Goal: Task Accomplishment & Management: Use online tool/utility

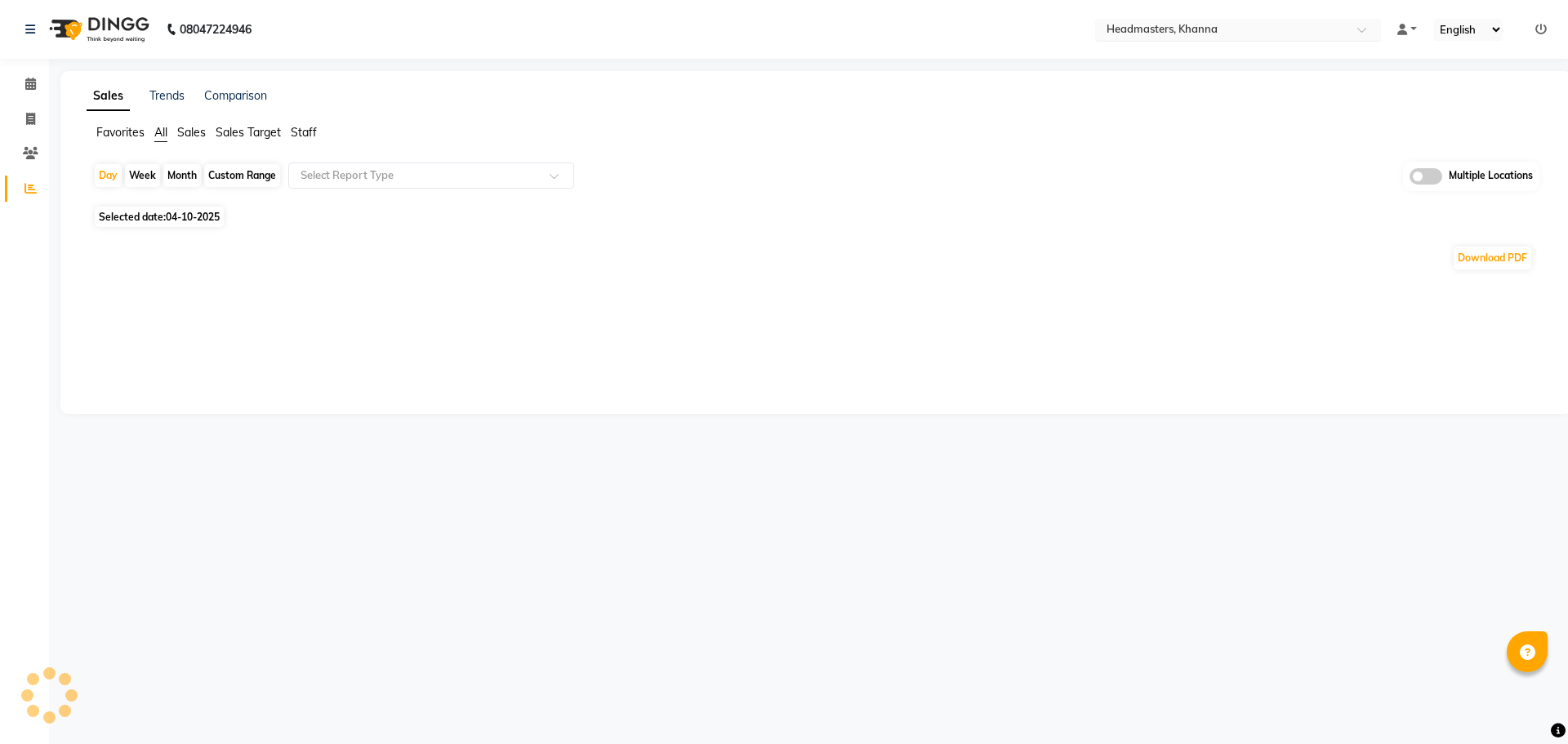
click at [1218, 20] on div "Select Location × Headmasters, Khanna" at bounding box center [1237, 29] width 285 height 22
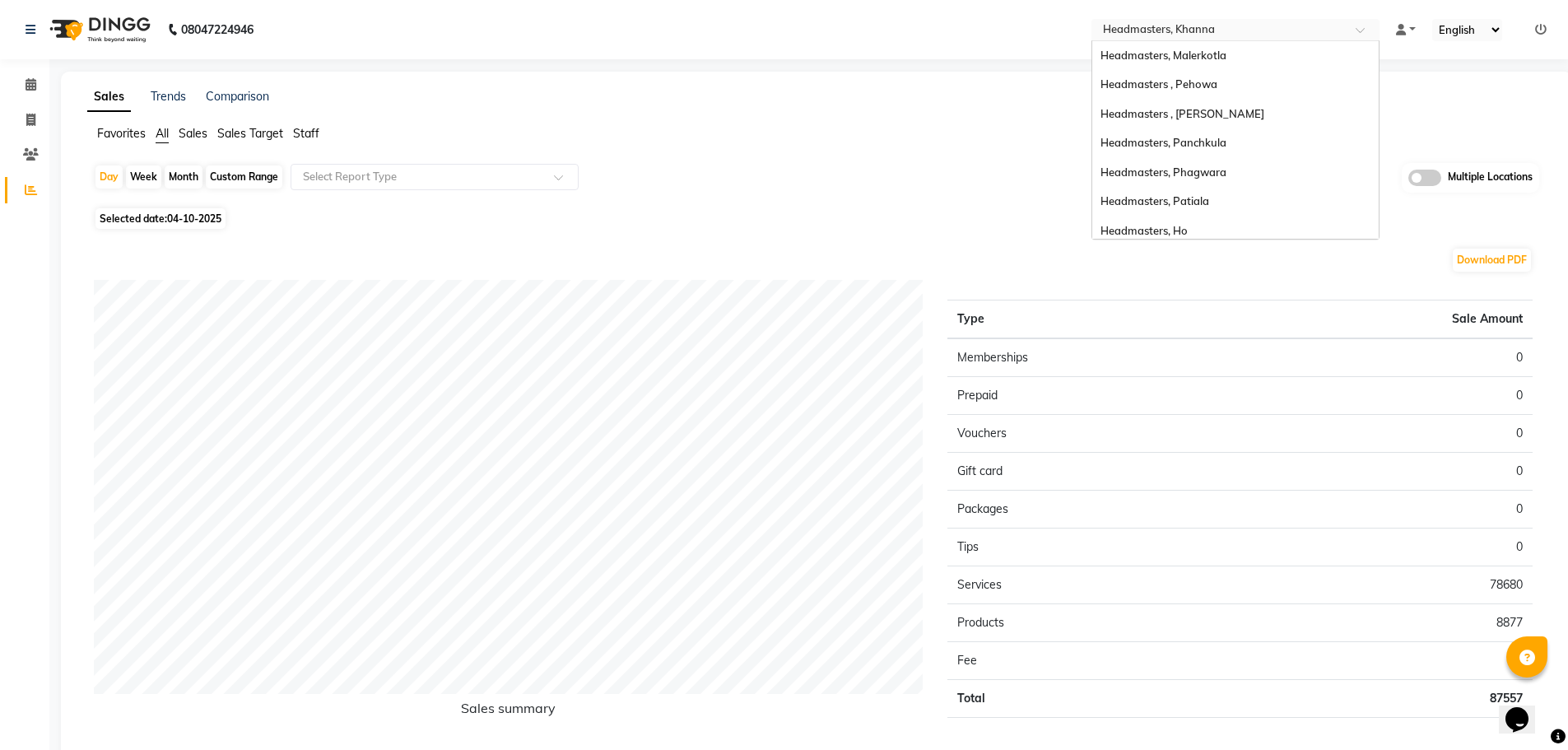
click at [1384, 32] on ul "Select Location × Headmasters, Khanna Headmasters, Malerkotla Headmasters , Peh…" at bounding box center [1235, 30] width 304 height 22
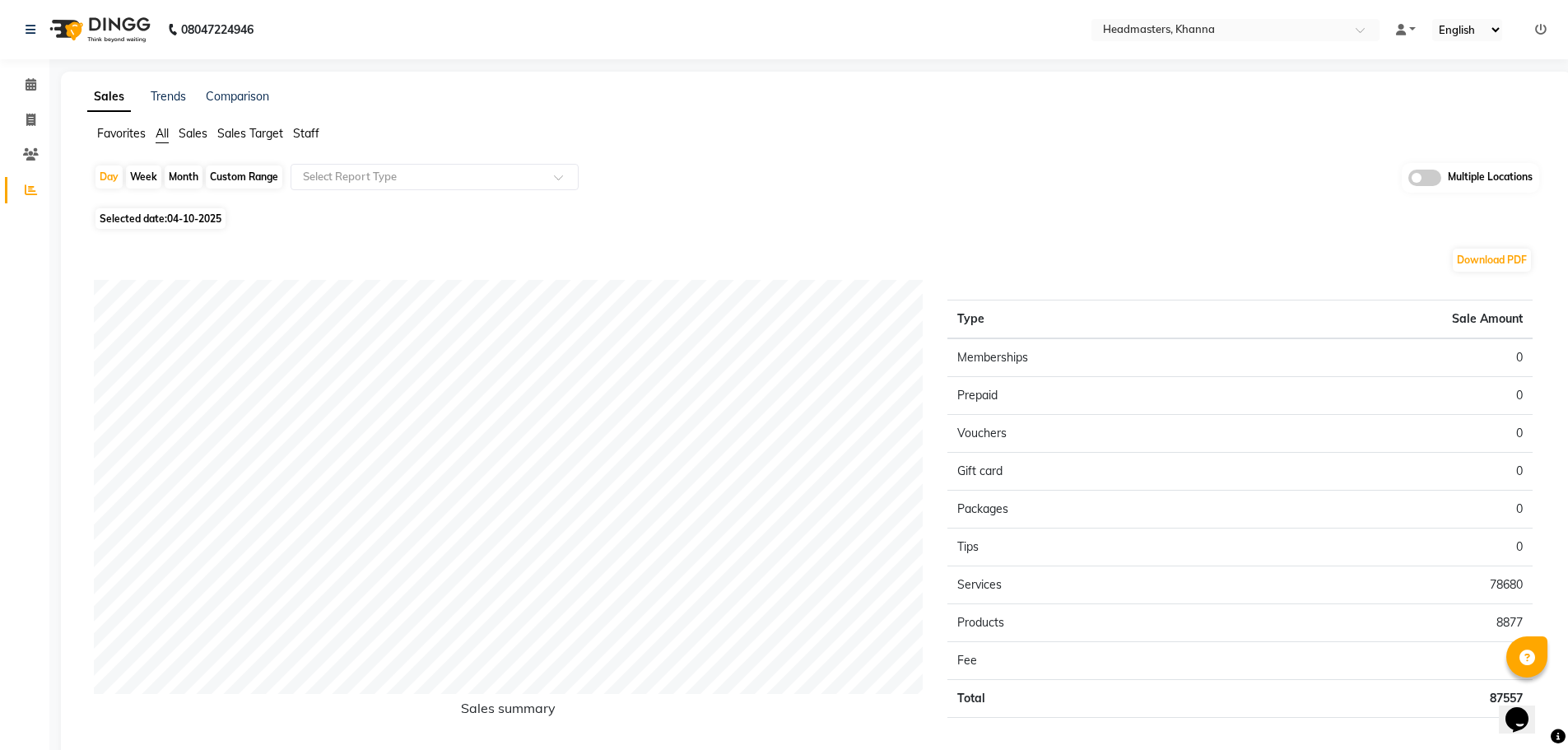
click at [1385, 32] on ul "Select Location × Headmasters, Khanna" at bounding box center [1235, 30] width 304 height 22
click at [1359, 29] on span at bounding box center [1366, 34] width 20 height 17
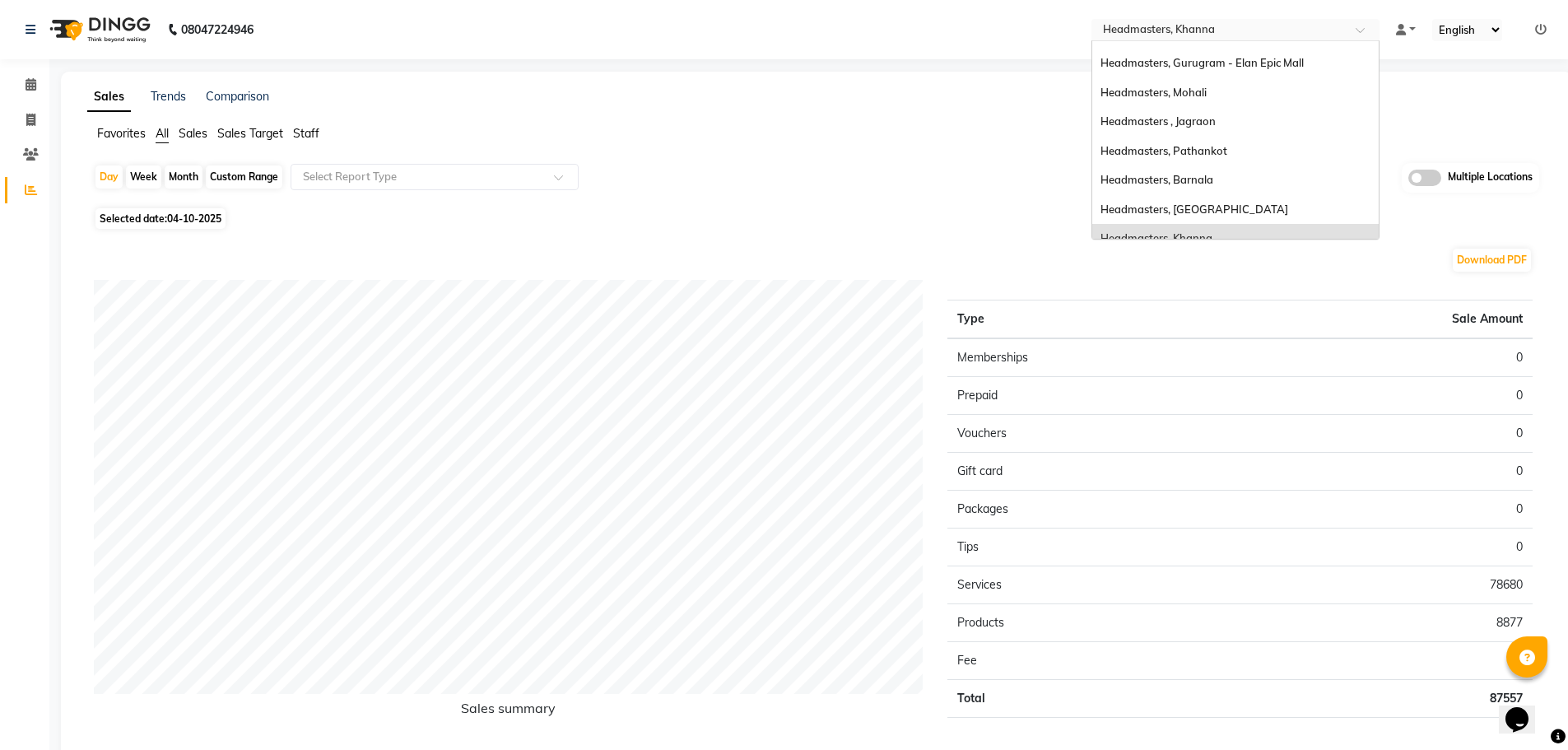
scroll to position [142, 0]
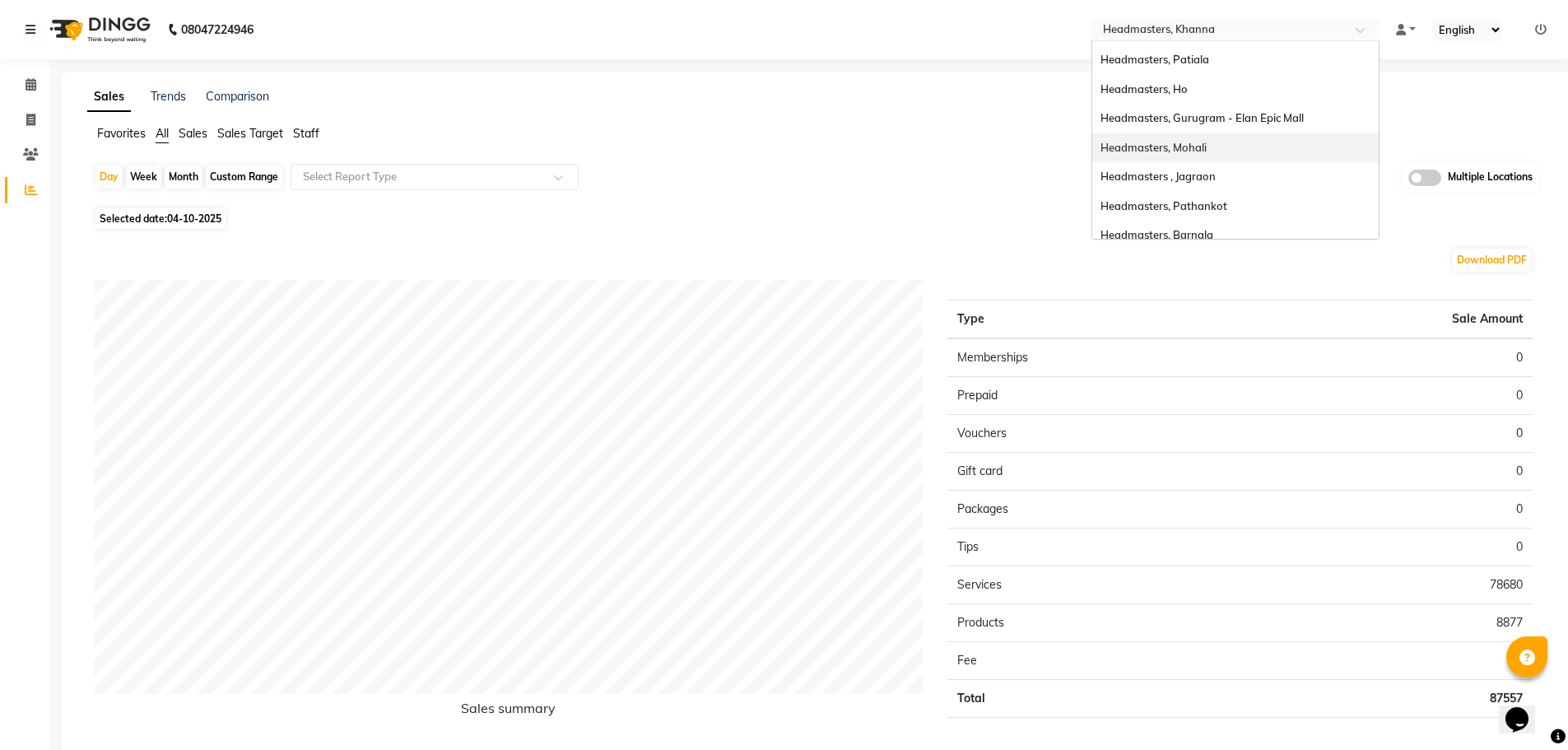
click at [1305, 135] on div "Headmasters, Mohali" at bounding box center [1235, 149] width 287 height 30
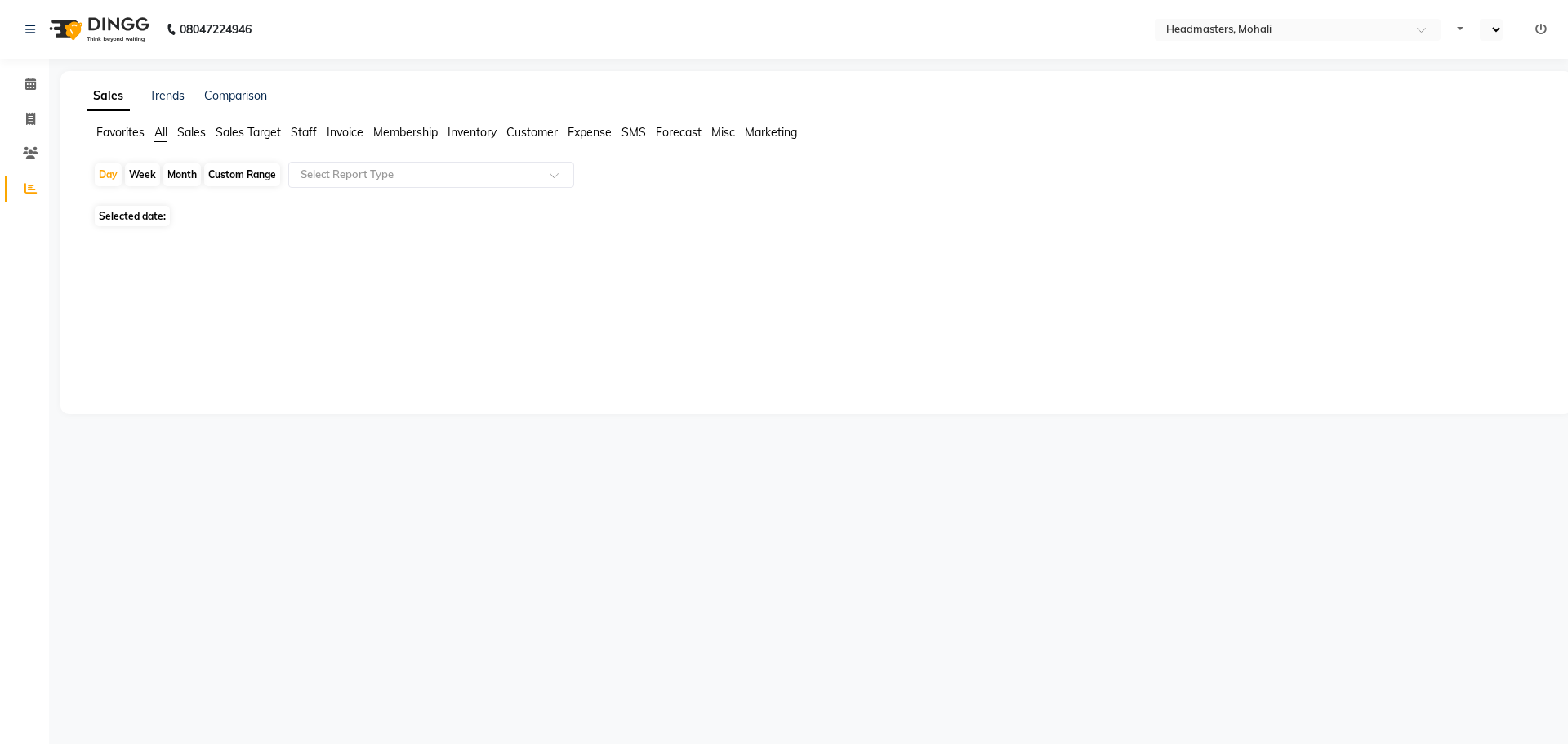
select select "en"
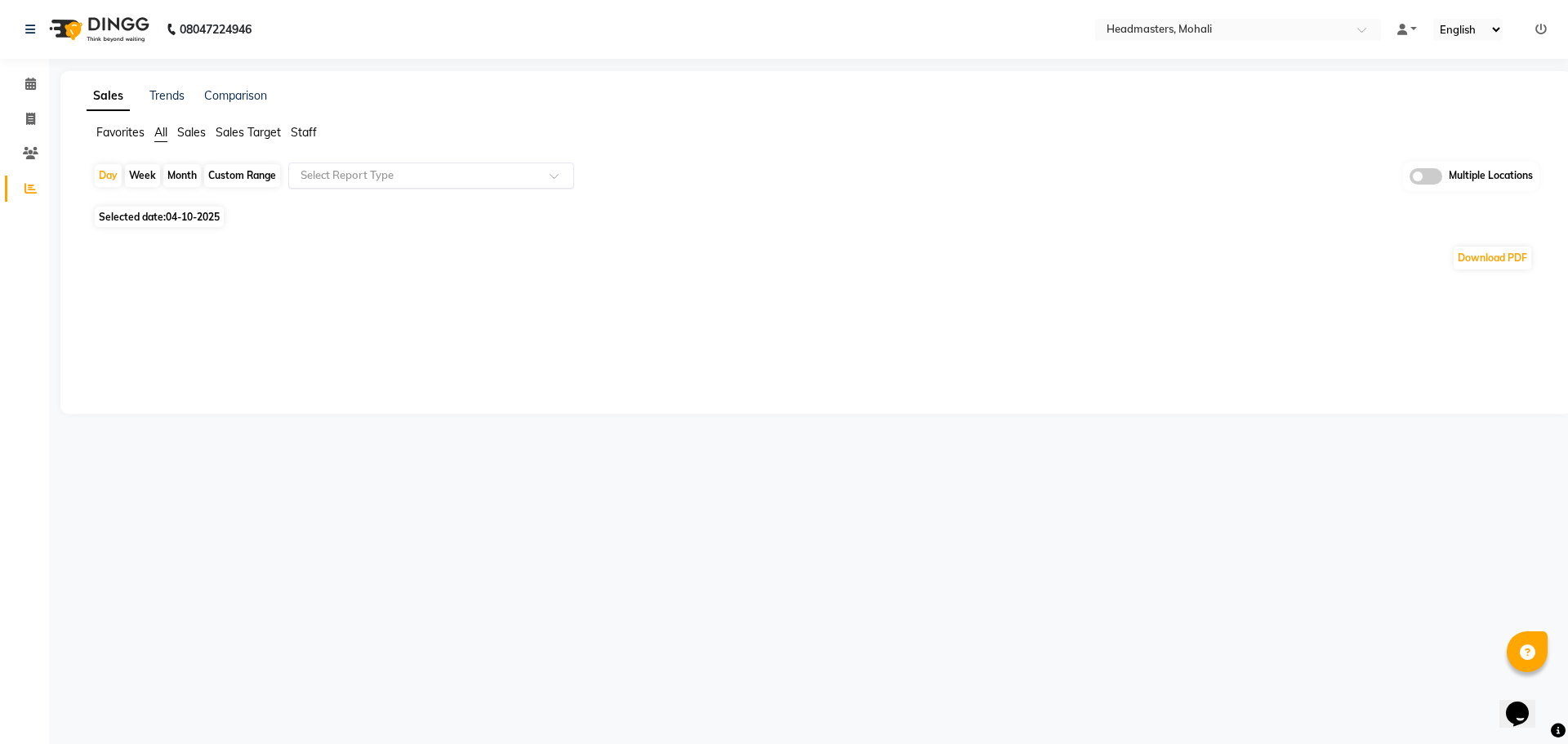
click at [325, 169] on input "text" at bounding box center [414, 176] width 235 height 17
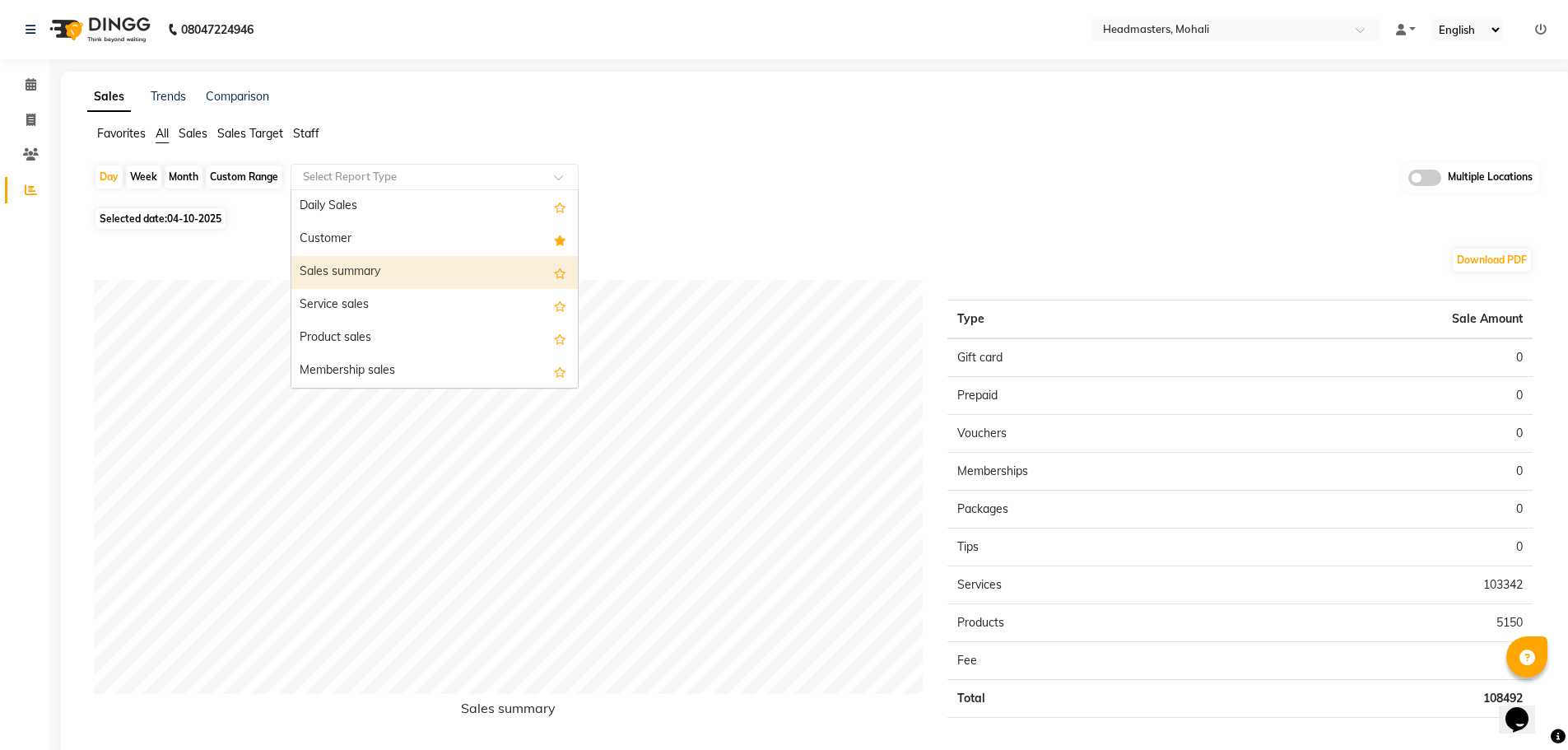
click at [365, 263] on div "Sales summary" at bounding box center [434, 272] width 287 height 32
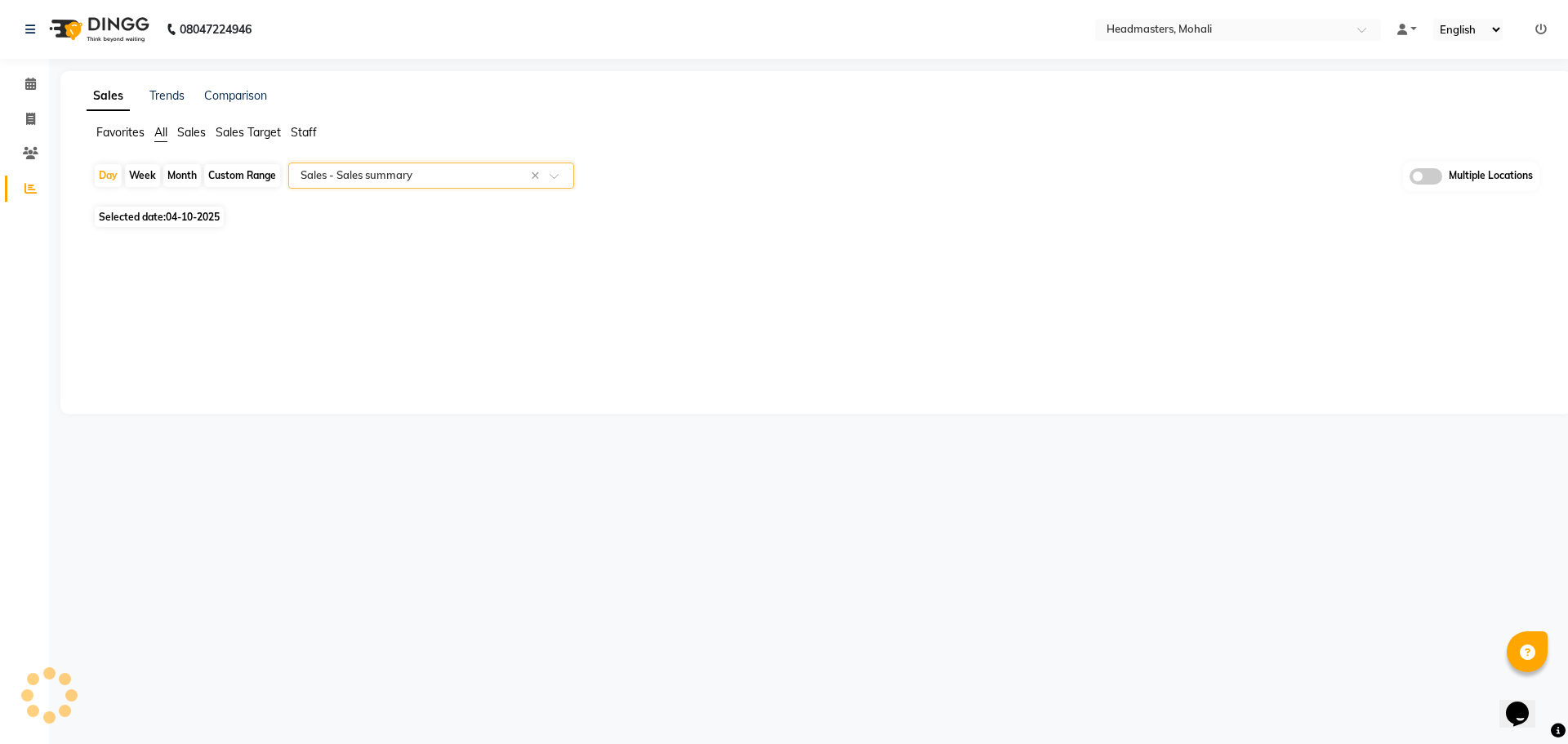
select select "full_report"
select select "csv"
click at [107, 170] on div "Day" at bounding box center [108, 175] width 27 height 23
select select "10"
select select "2025"
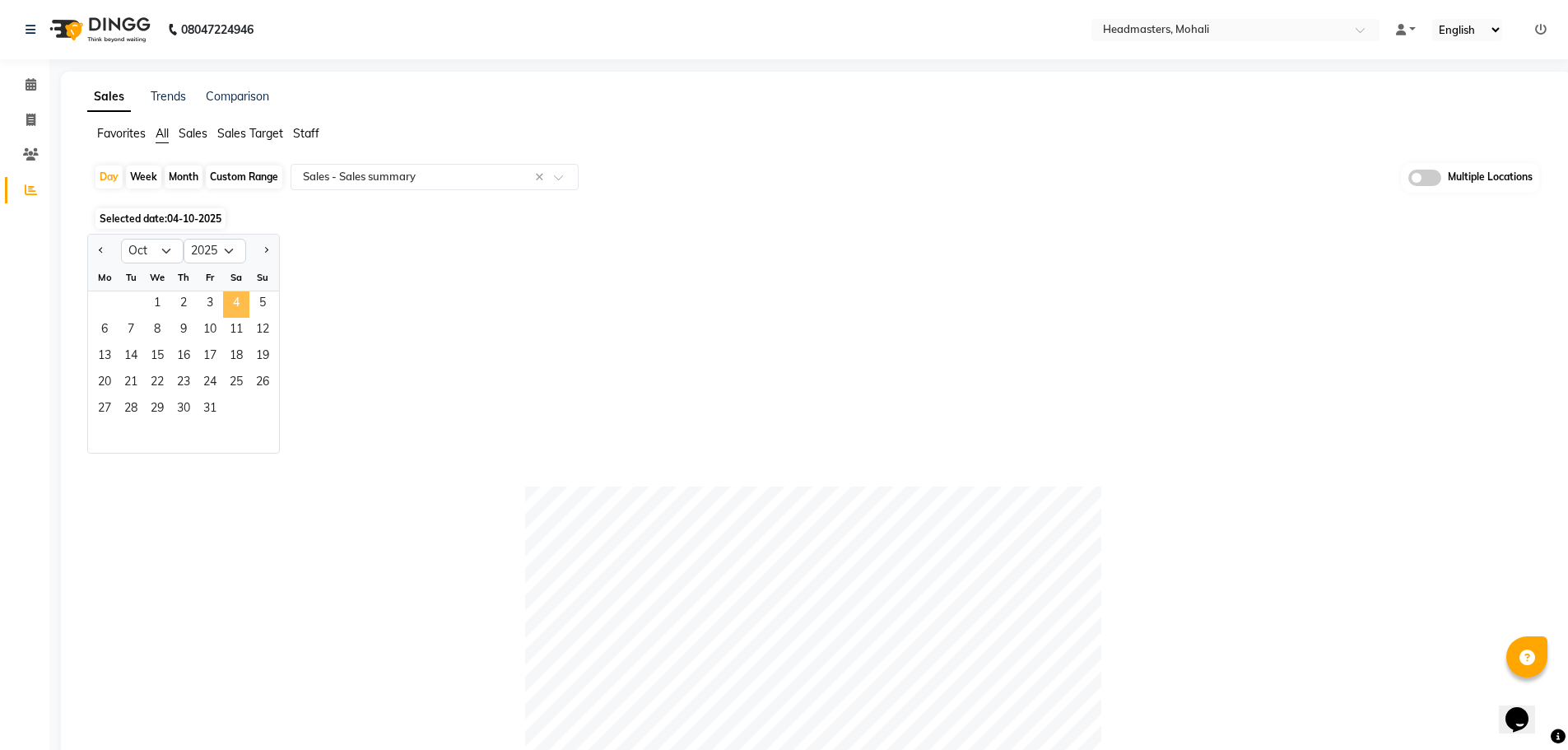
click at [236, 307] on span "4" at bounding box center [236, 304] width 26 height 26
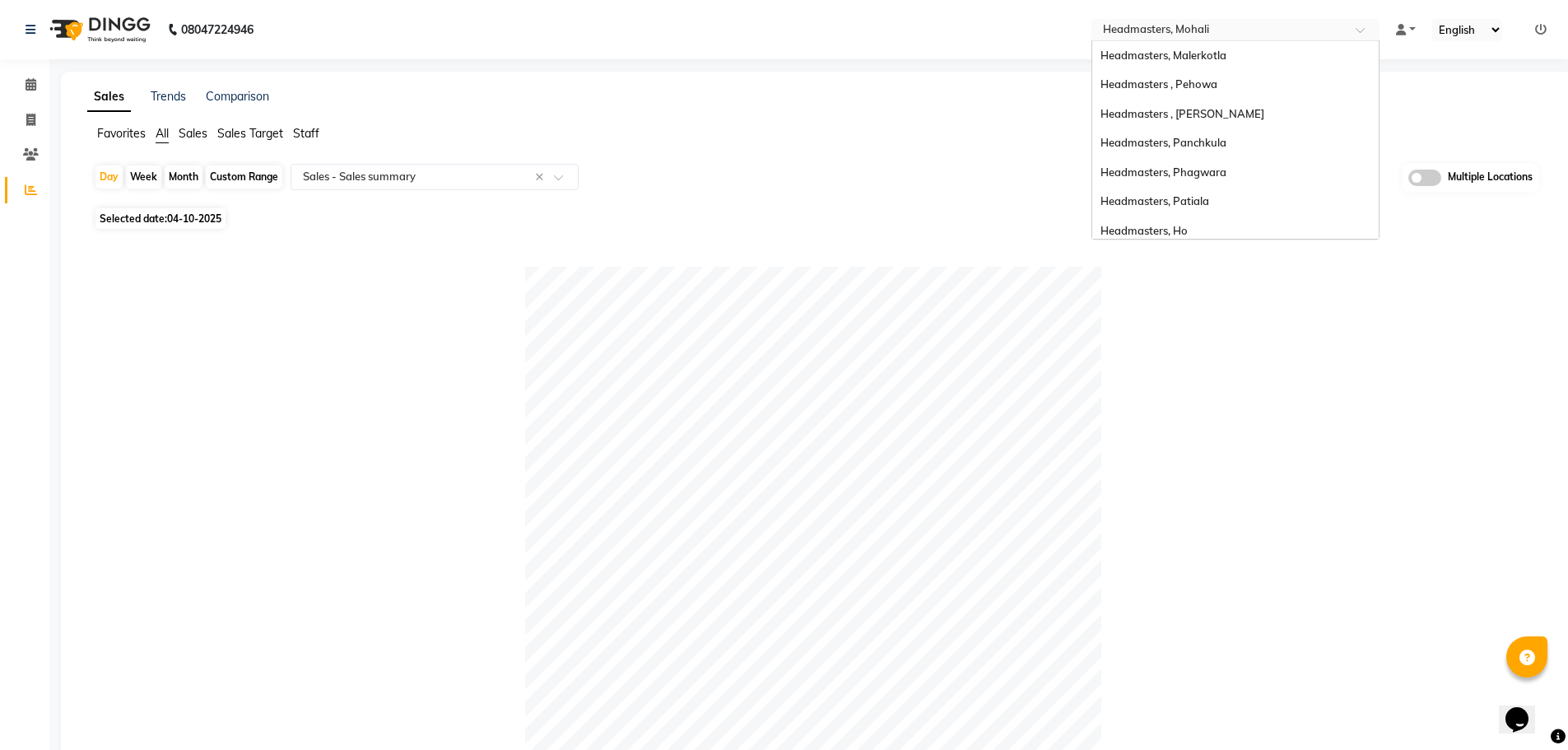
click at [1195, 27] on input "text" at bounding box center [1218, 32] width 238 height 17
click at [1223, 188] on div "Headmasters, Patiala" at bounding box center [1235, 201] width 287 height 30
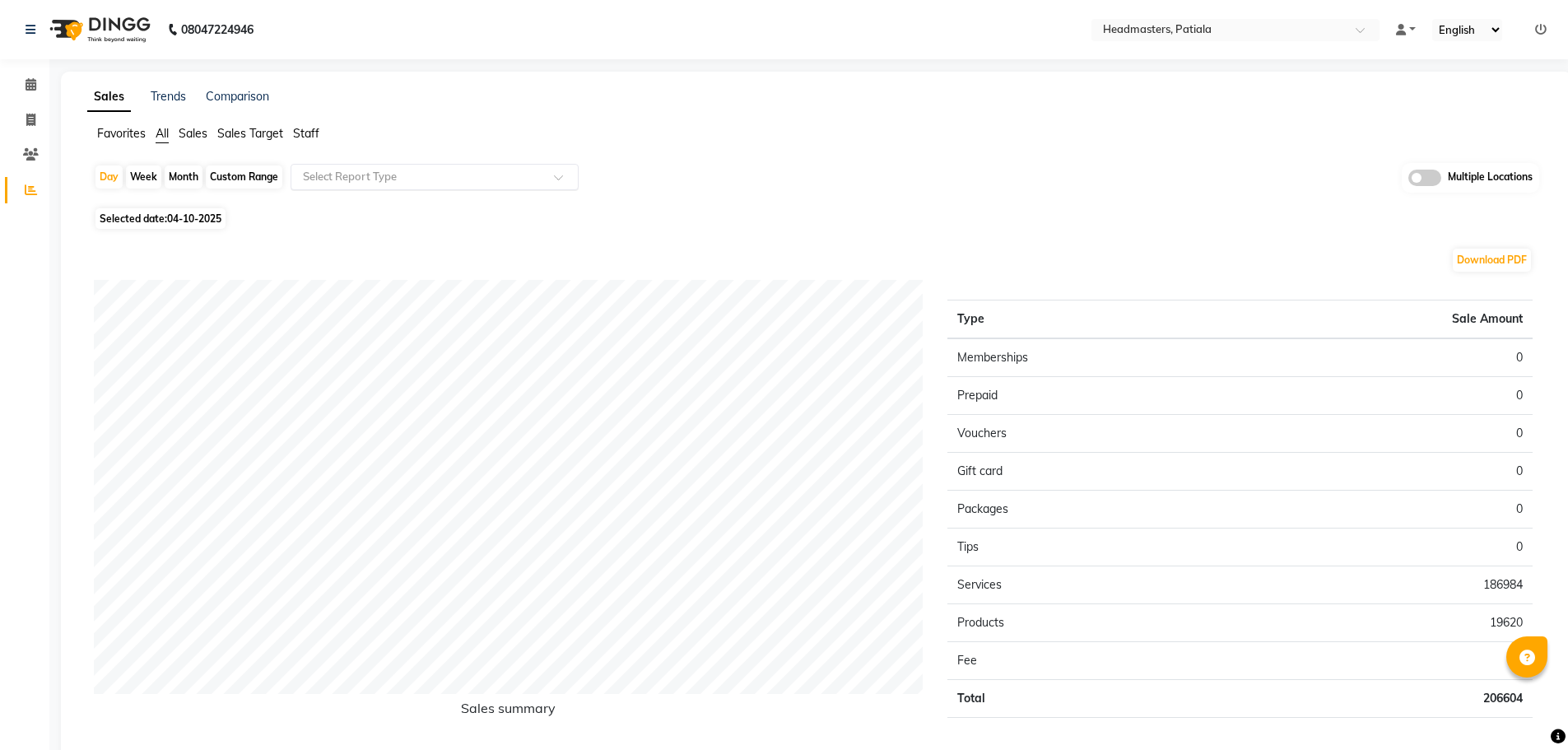
click at [323, 184] on input "text" at bounding box center [418, 177] width 237 height 17
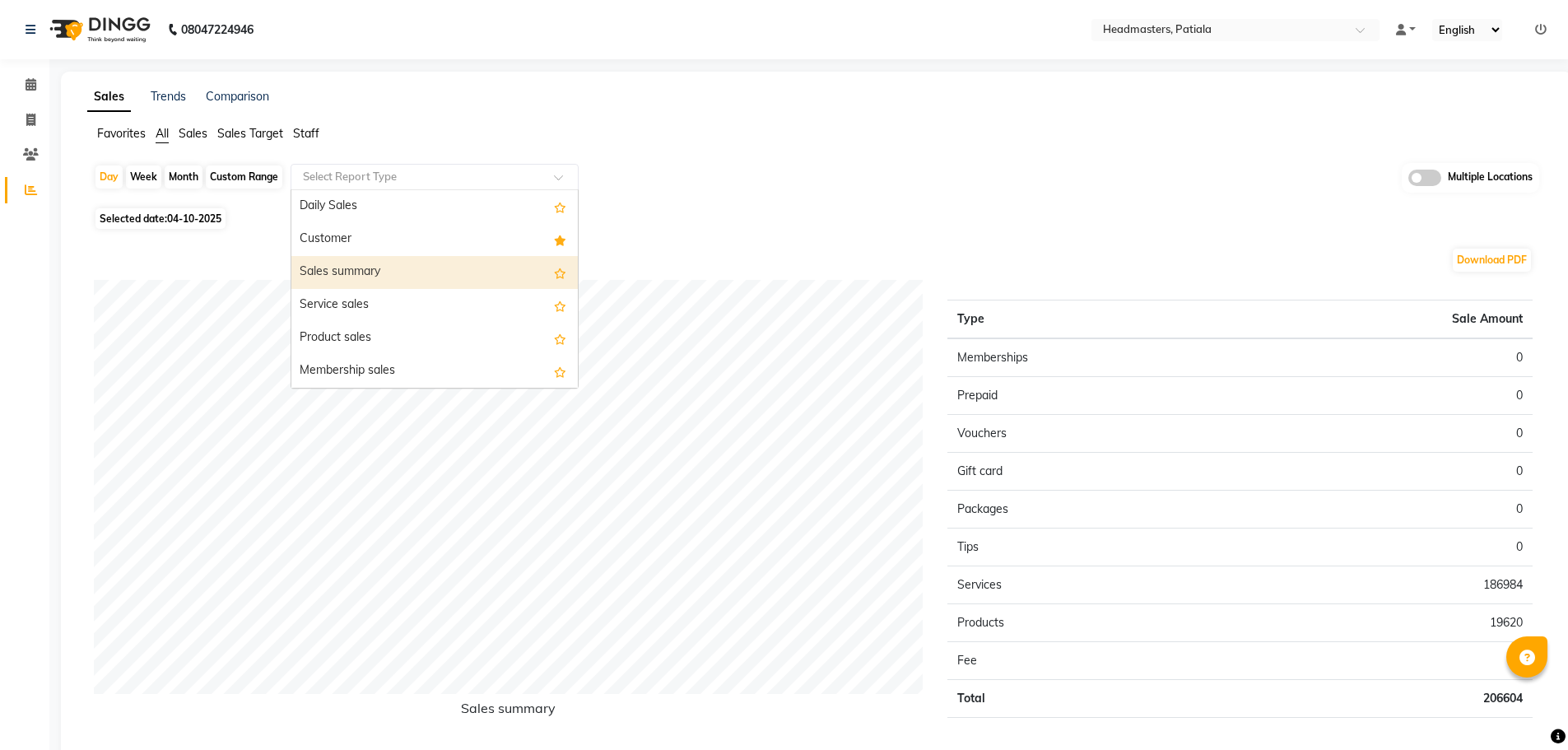
click at [315, 256] on div "Sales summary" at bounding box center [434, 272] width 287 height 32
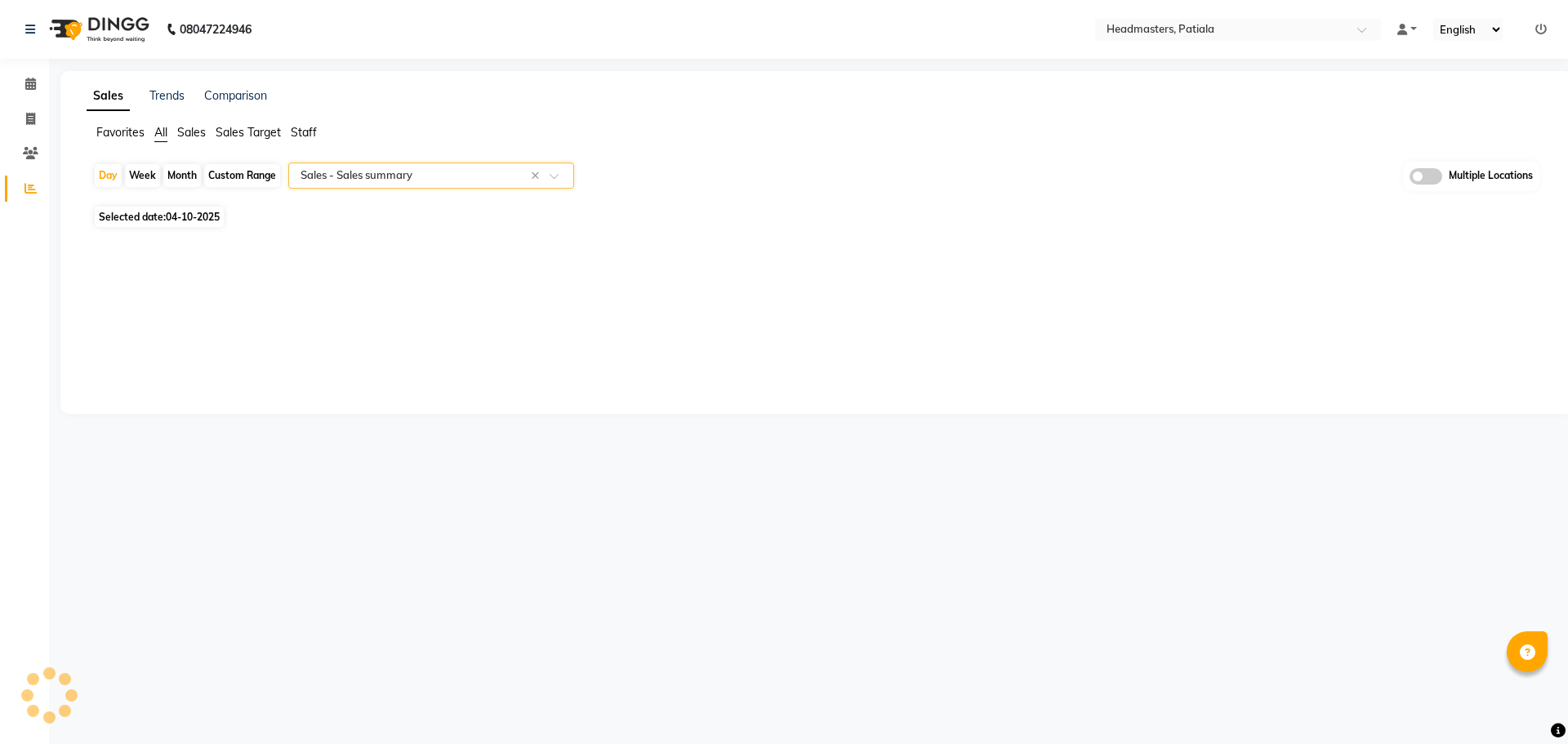
select select "full_report"
select select "csv"
click at [1117, 17] on nav "08047224946 Select Location × Headmasters, Patiala Default Panel My Panel Engli…" at bounding box center [778, 29] width 1556 height 59
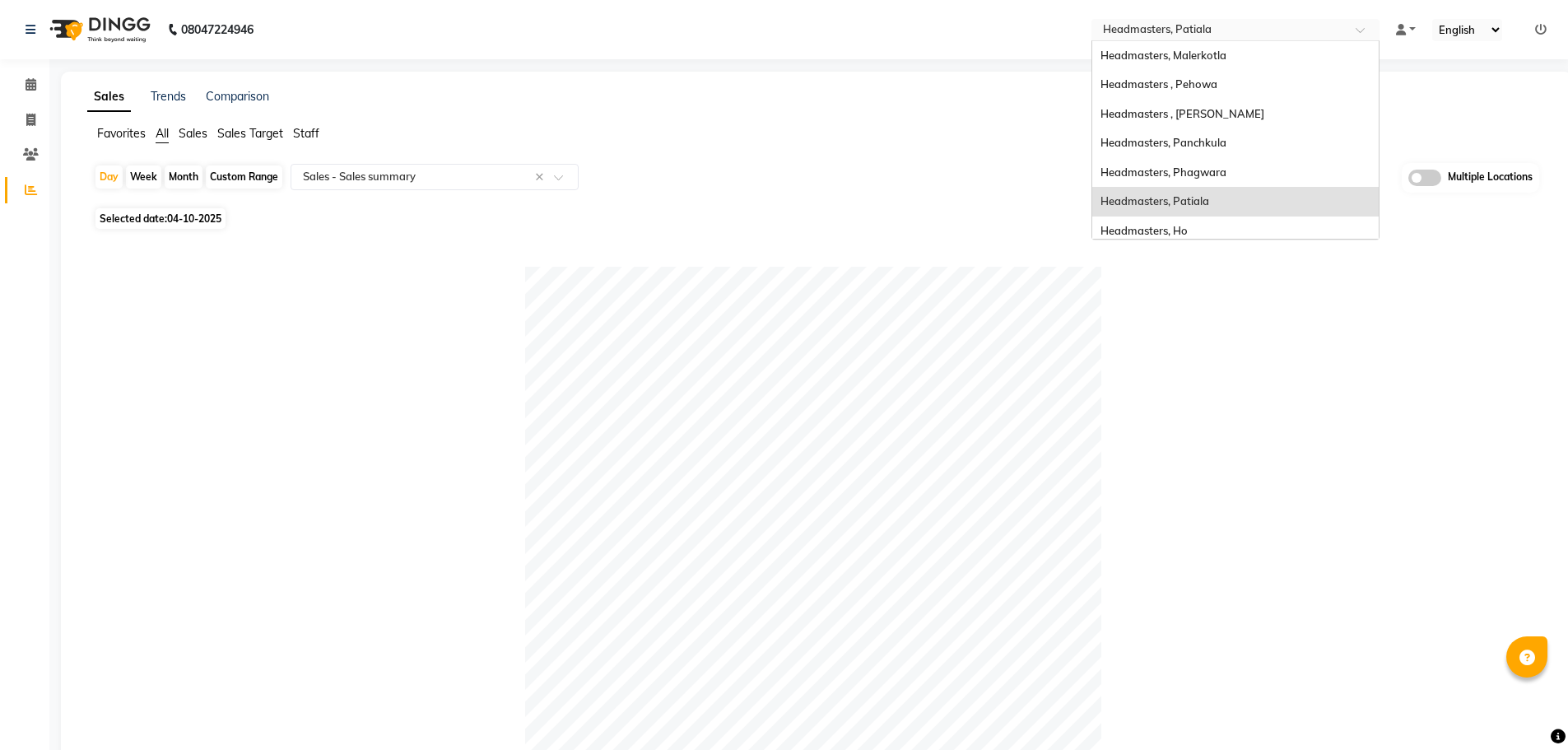
click at [1160, 39] on div "Select Location × Headmasters, Patiala" at bounding box center [1235, 30] width 288 height 22
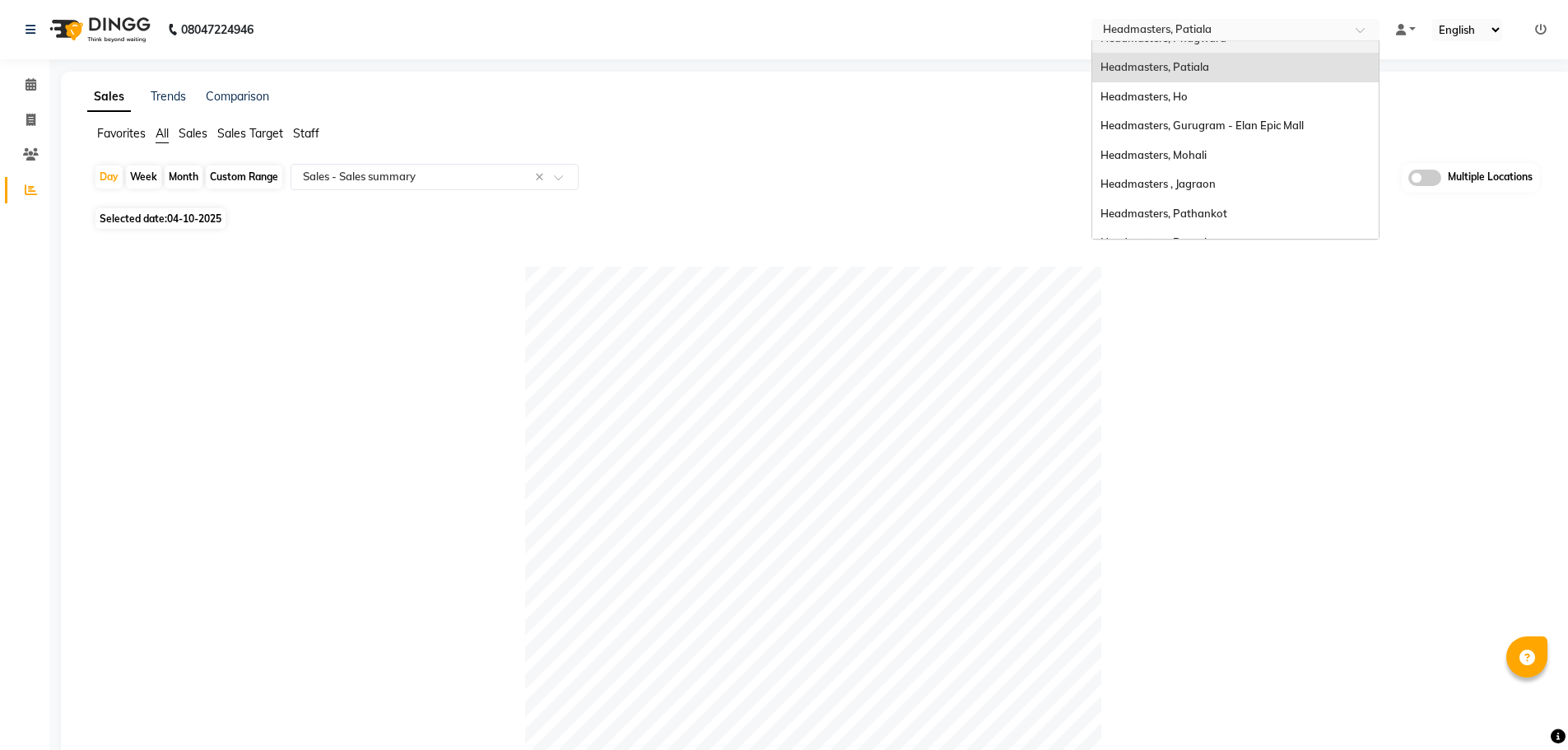
scroll to position [164, 0]
click at [1242, 129] on div "Headmasters, Mohali" at bounding box center [1235, 125] width 287 height 30
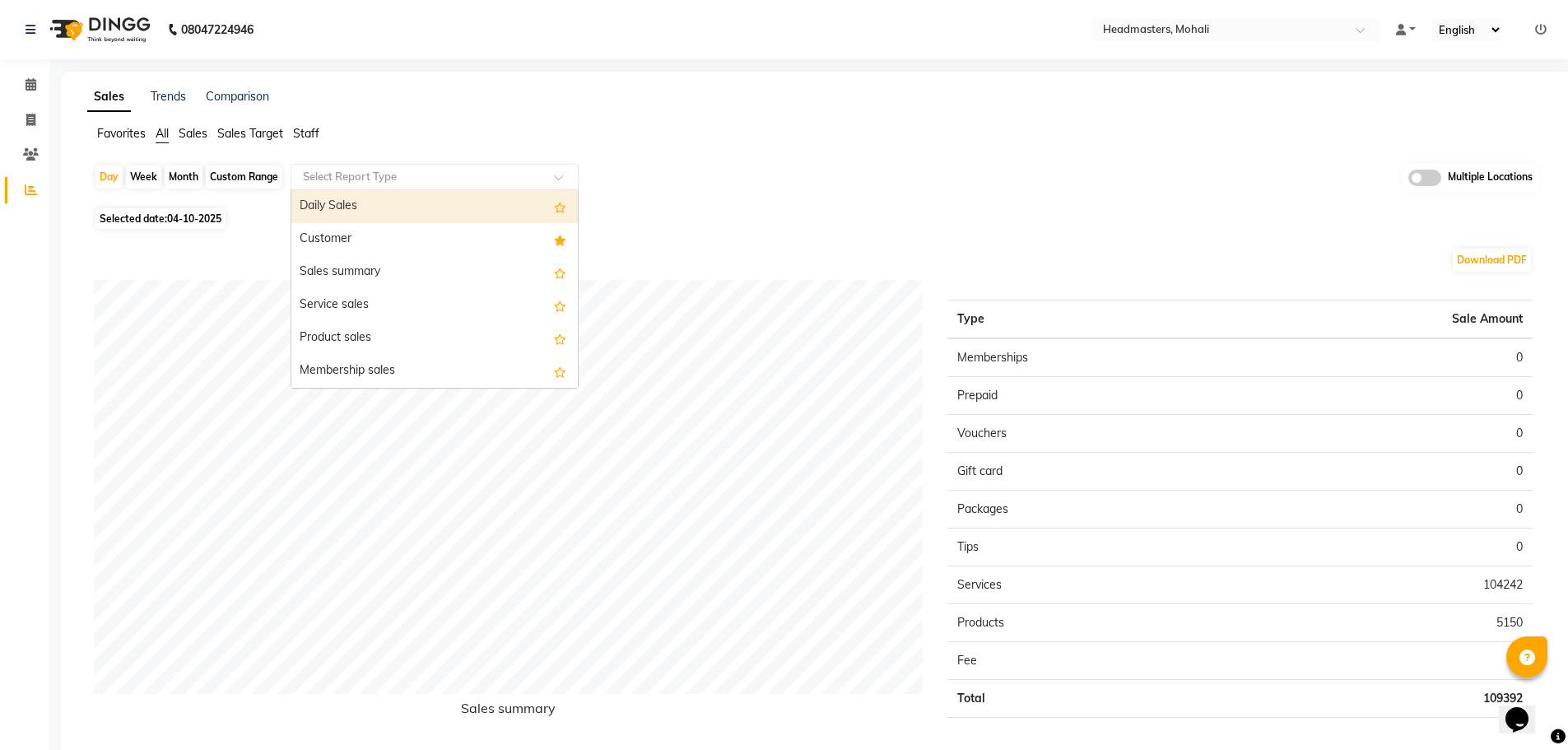
click at [392, 171] on input "text" at bounding box center [418, 177] width 237 height 17
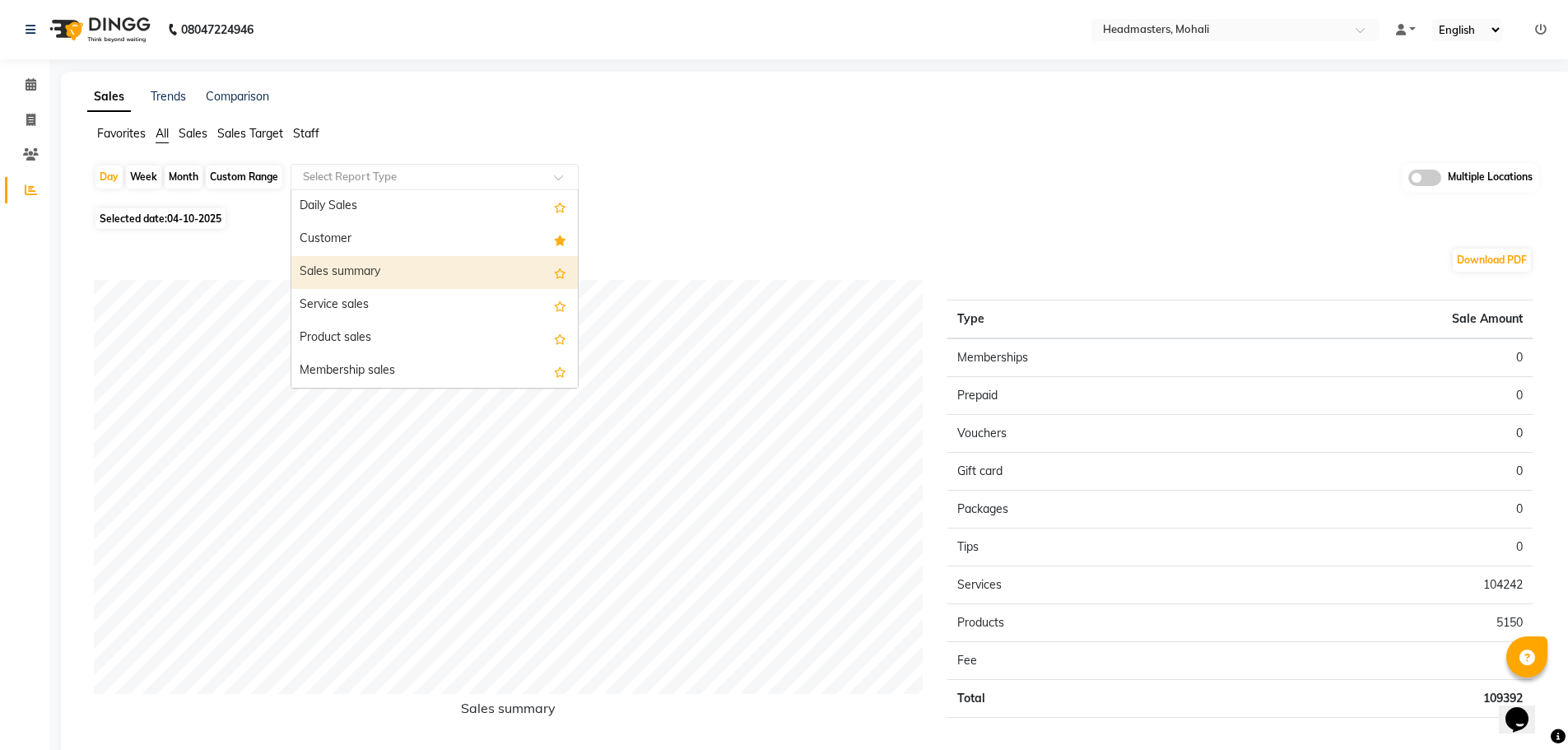
click at [390, 276] on div "Sales summary" at bounding box center [434, 272] width 287 height 32
select select "full_report"
select select "csv"
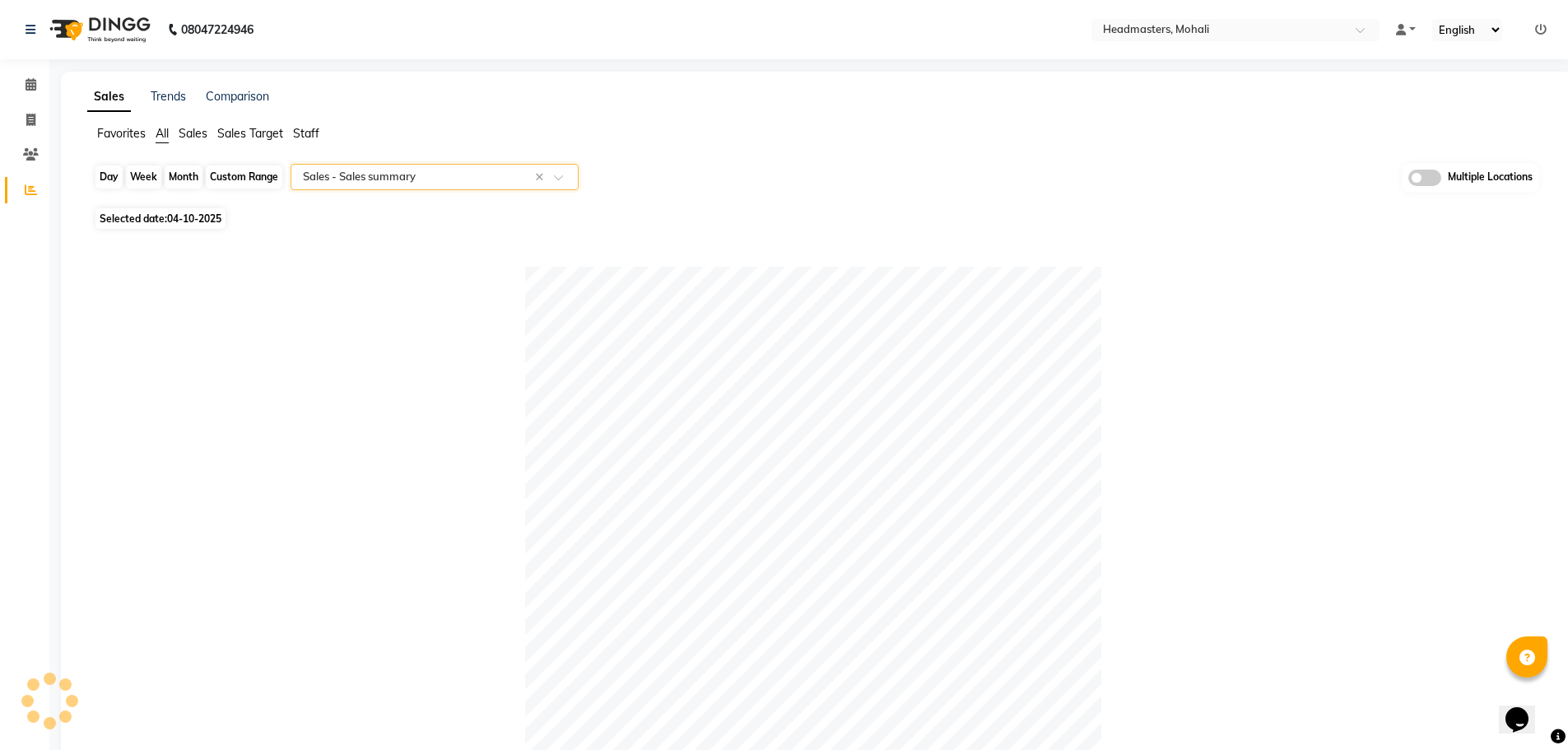
click at [117, 176] on div "Day" at bounding box center [109, 176] width 27 height 23
select select "10"
select select "2025"
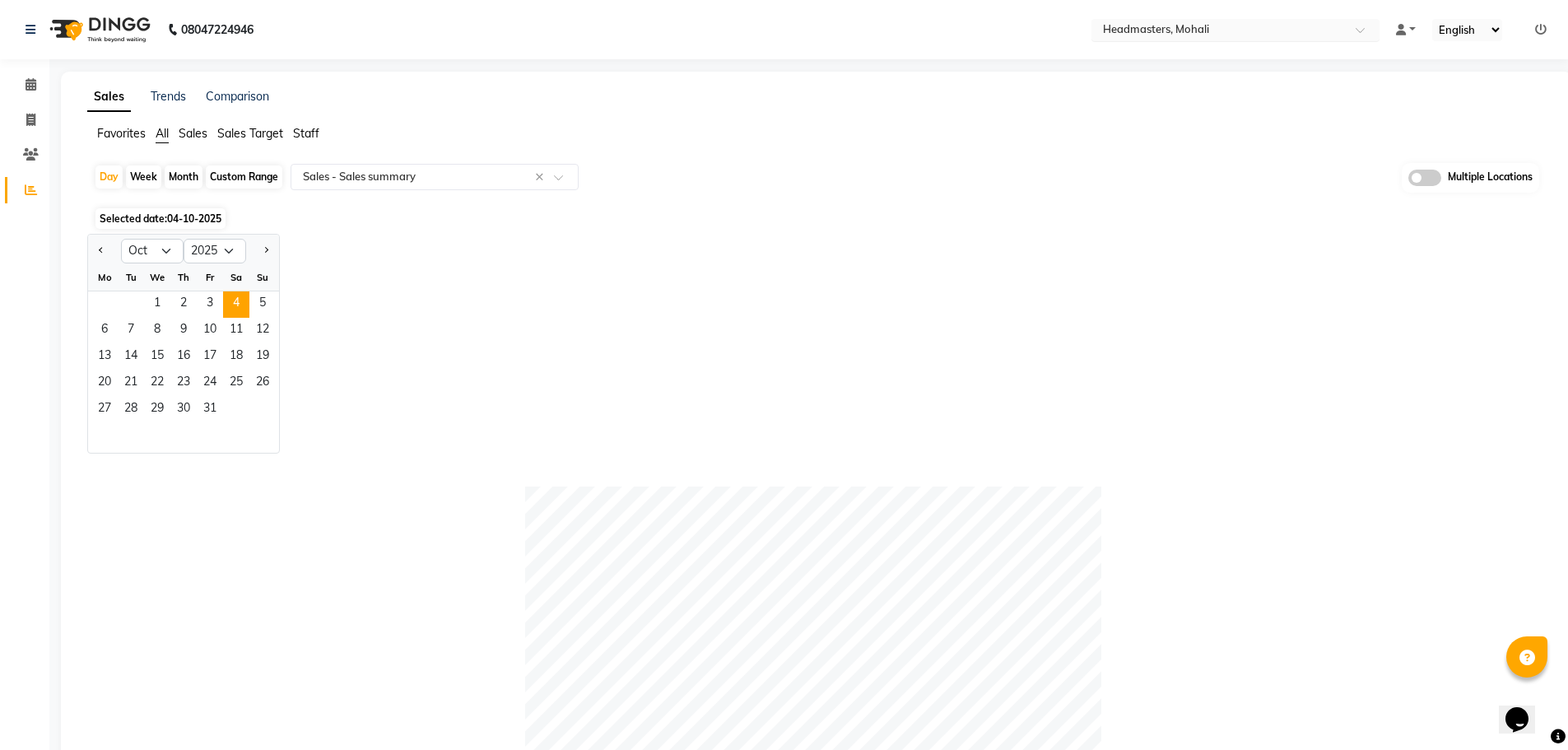
click at [1326, 36] on input "text" at bounding box center [1218, 32] width 238 height 17
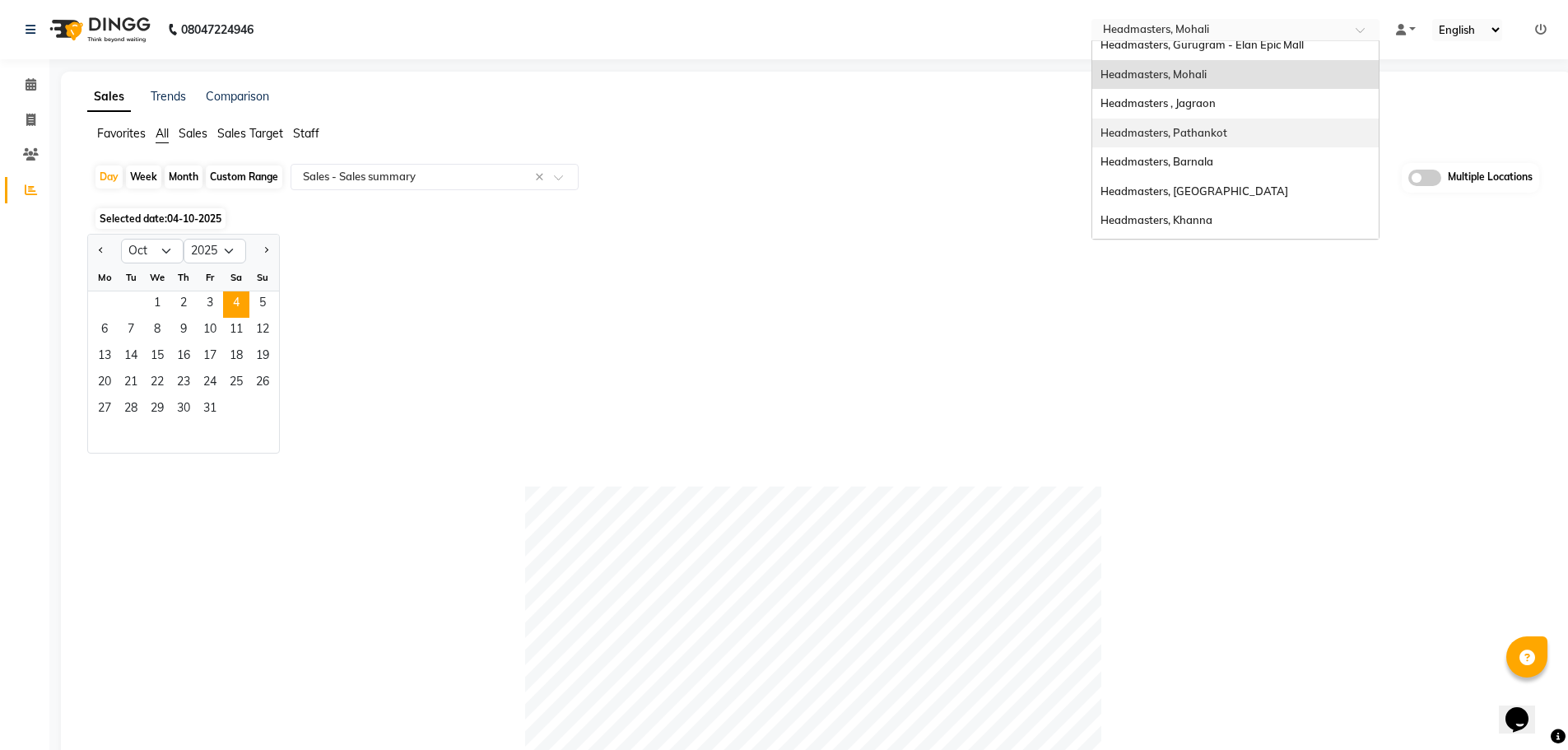
scroll to position [242, 0]
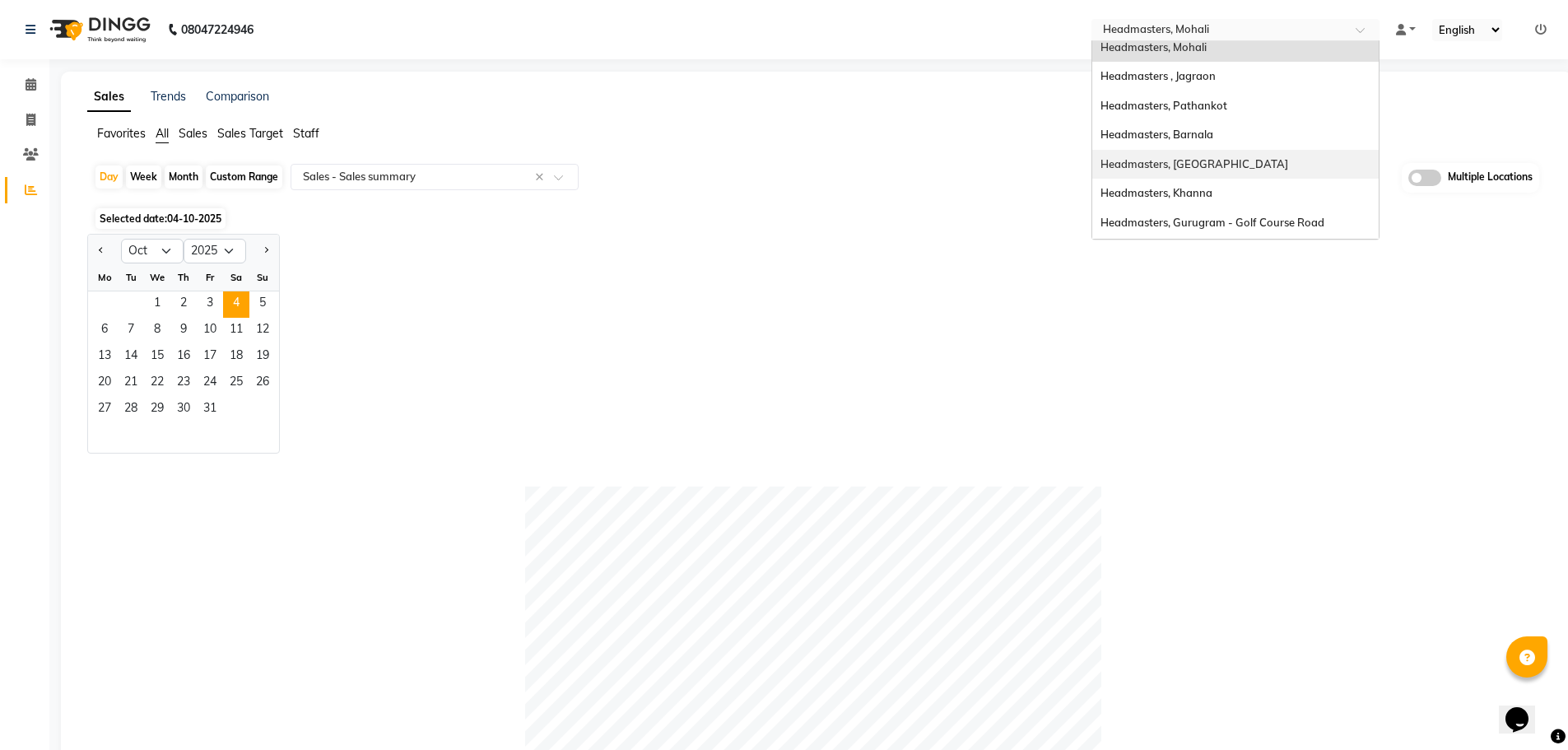
click at [1260, 163] on div "Headmasters, [GEOGRAPHIC_DATA]" at bounding box center [1235, 164] width 287 height 30
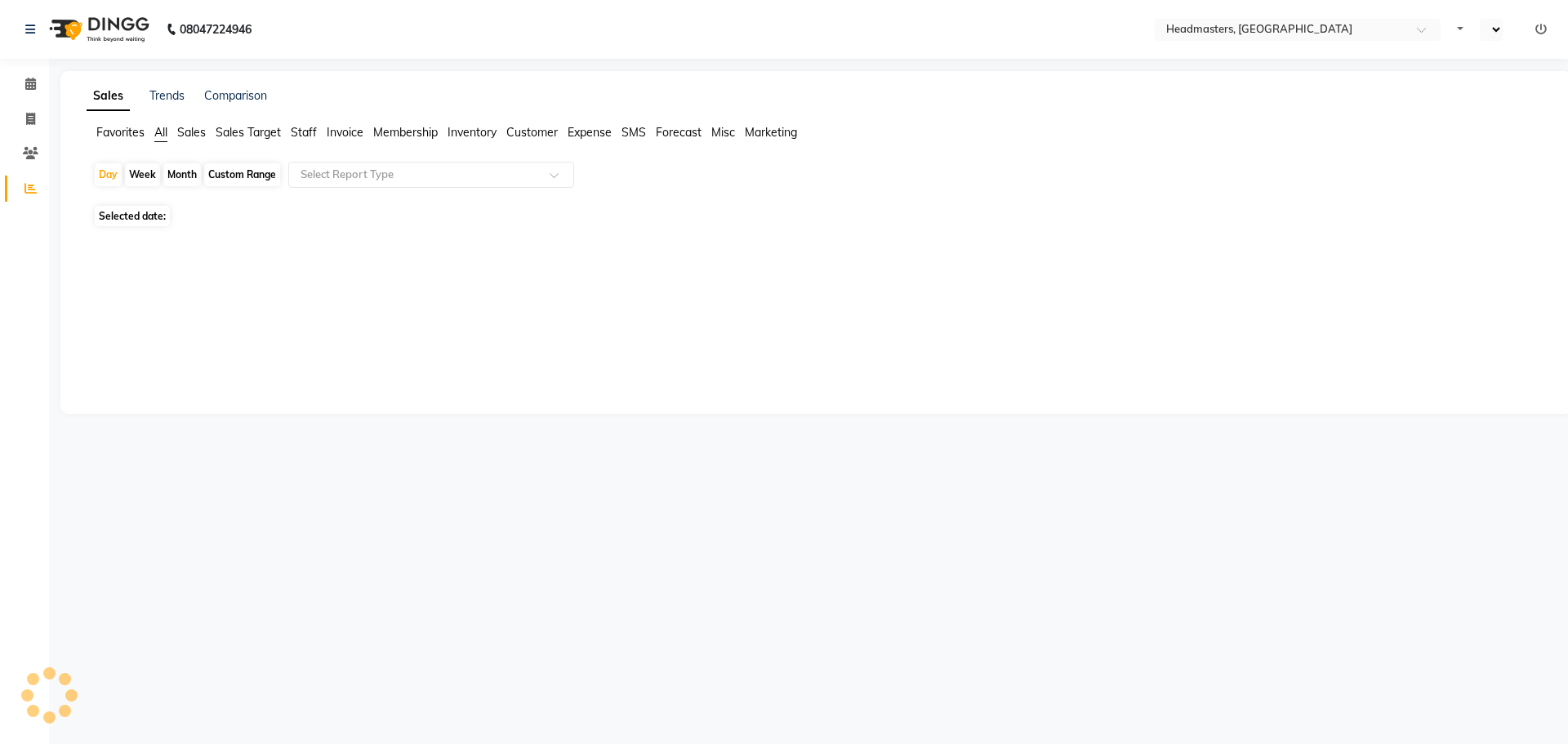
select select "en"
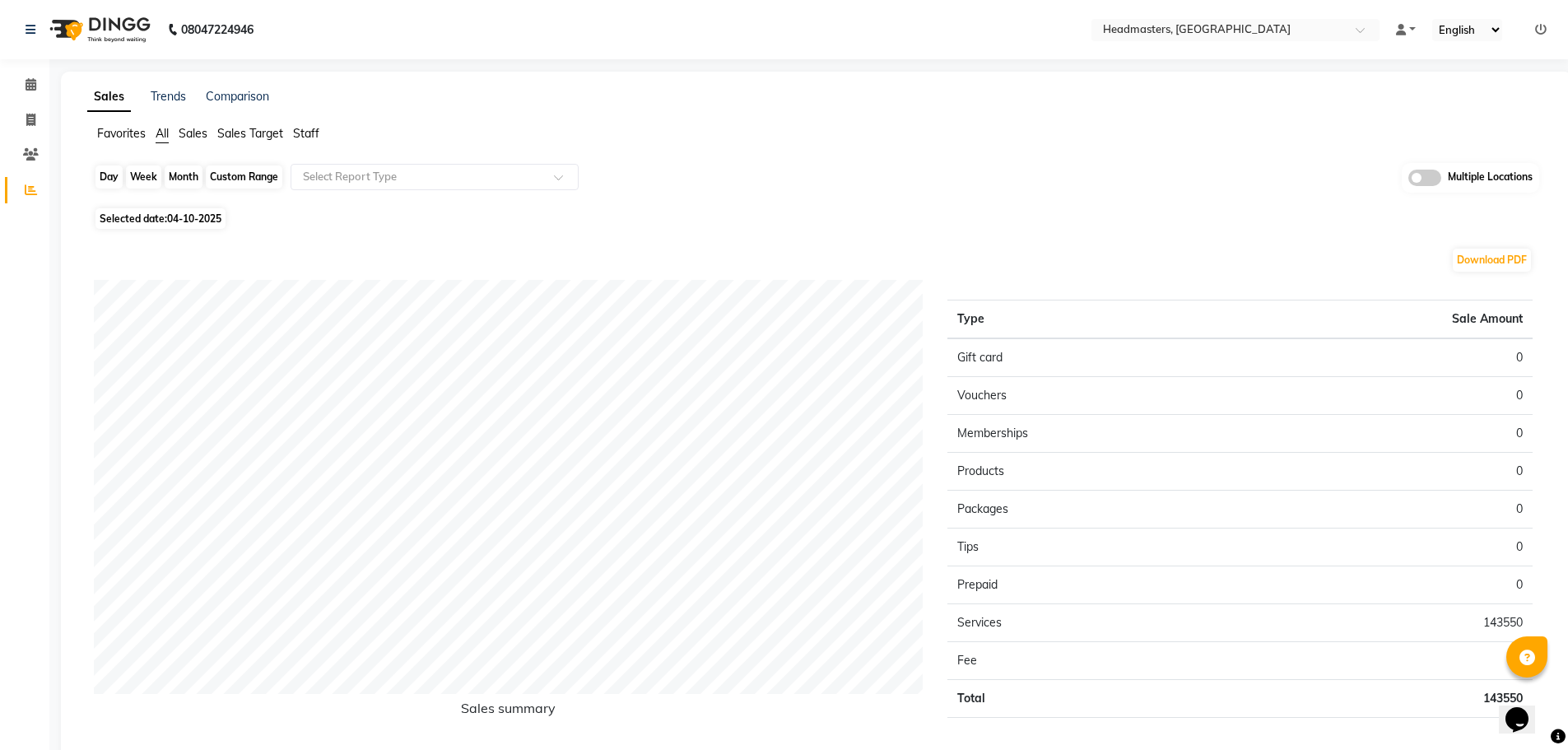
click at [118, 177] on div "Day" at bounding box center [109, 176] width 27 height 23
select select "10"
select select "2025"
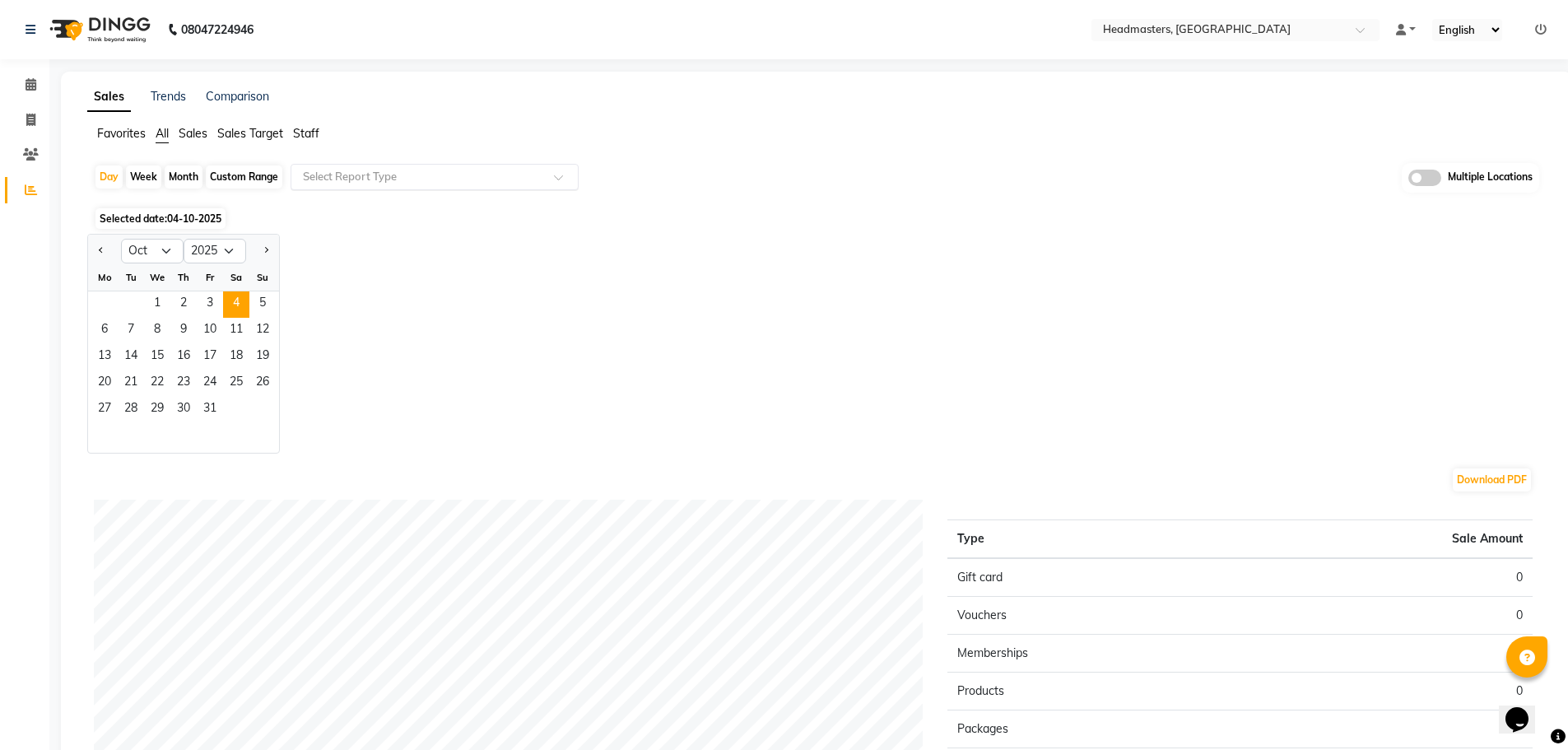
click at [332, 169] on input "text" at bounding box center [418, 177] width 237 height 17
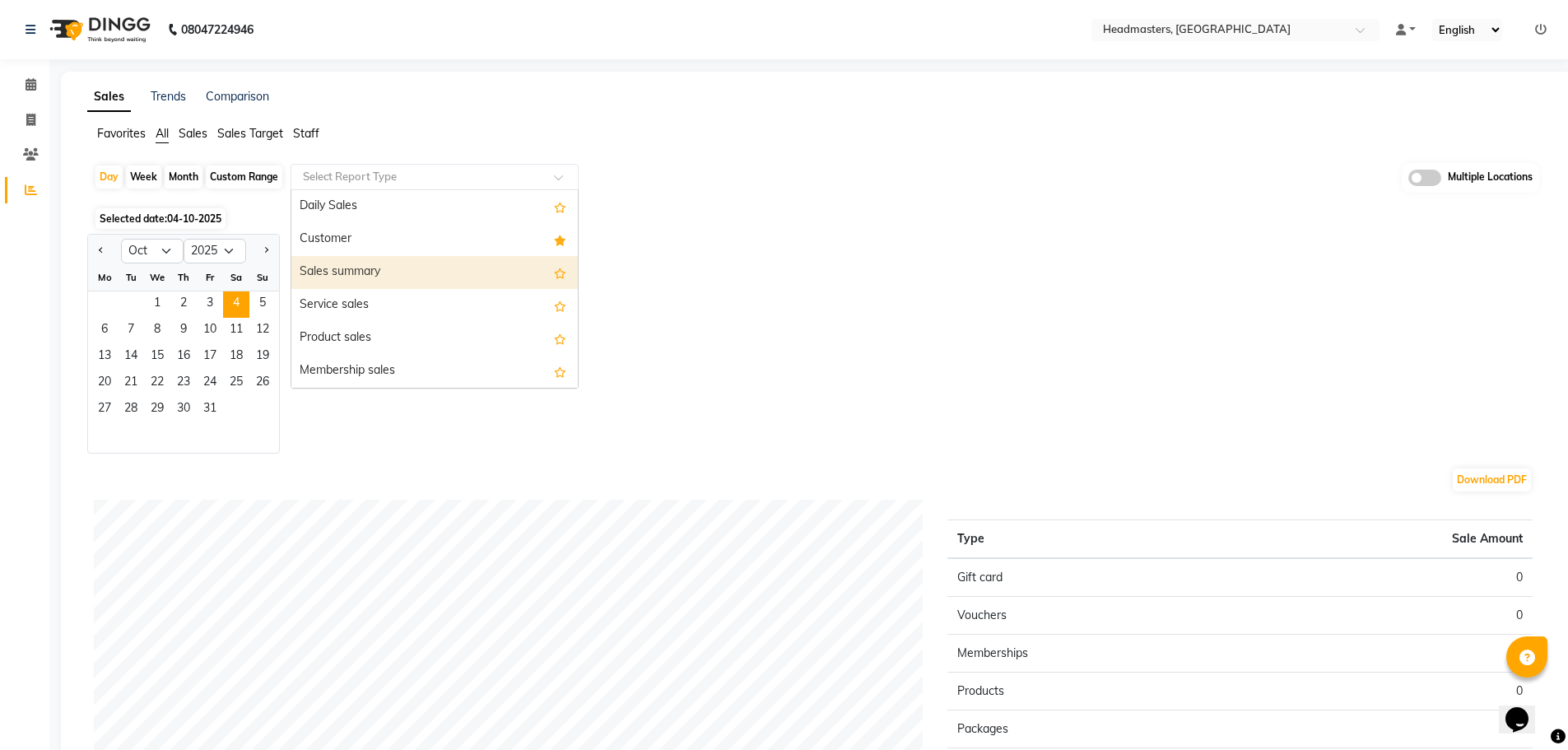
click at [342, 263] on div "Sales summary" at bounding box center [434, 272] width 287 height 32
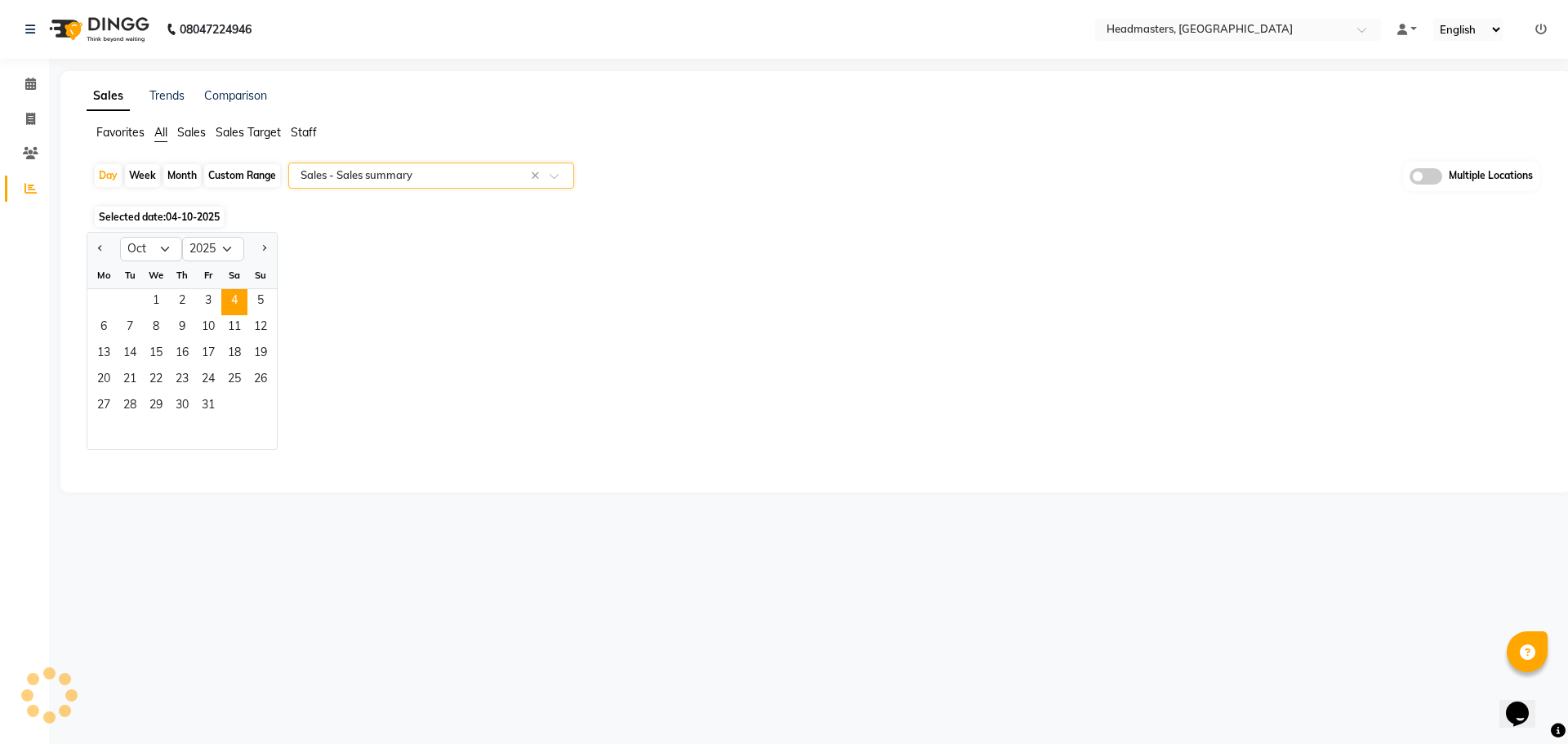
select select "full_report"
select select "csv"
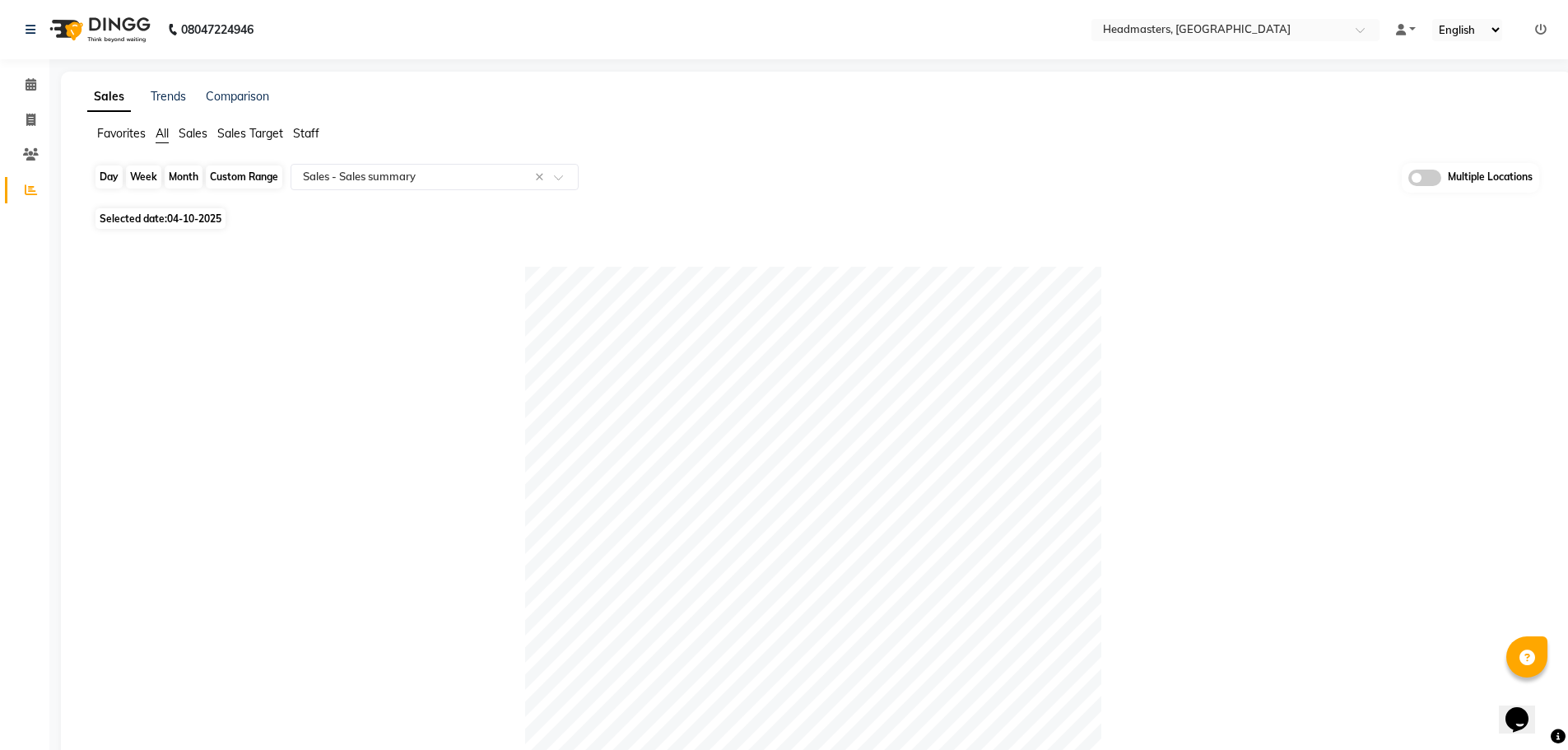
click at [109, 173] on div "Day" at bounding box center [109, 176] width 27 height 23
select select "10"
select select "2025"
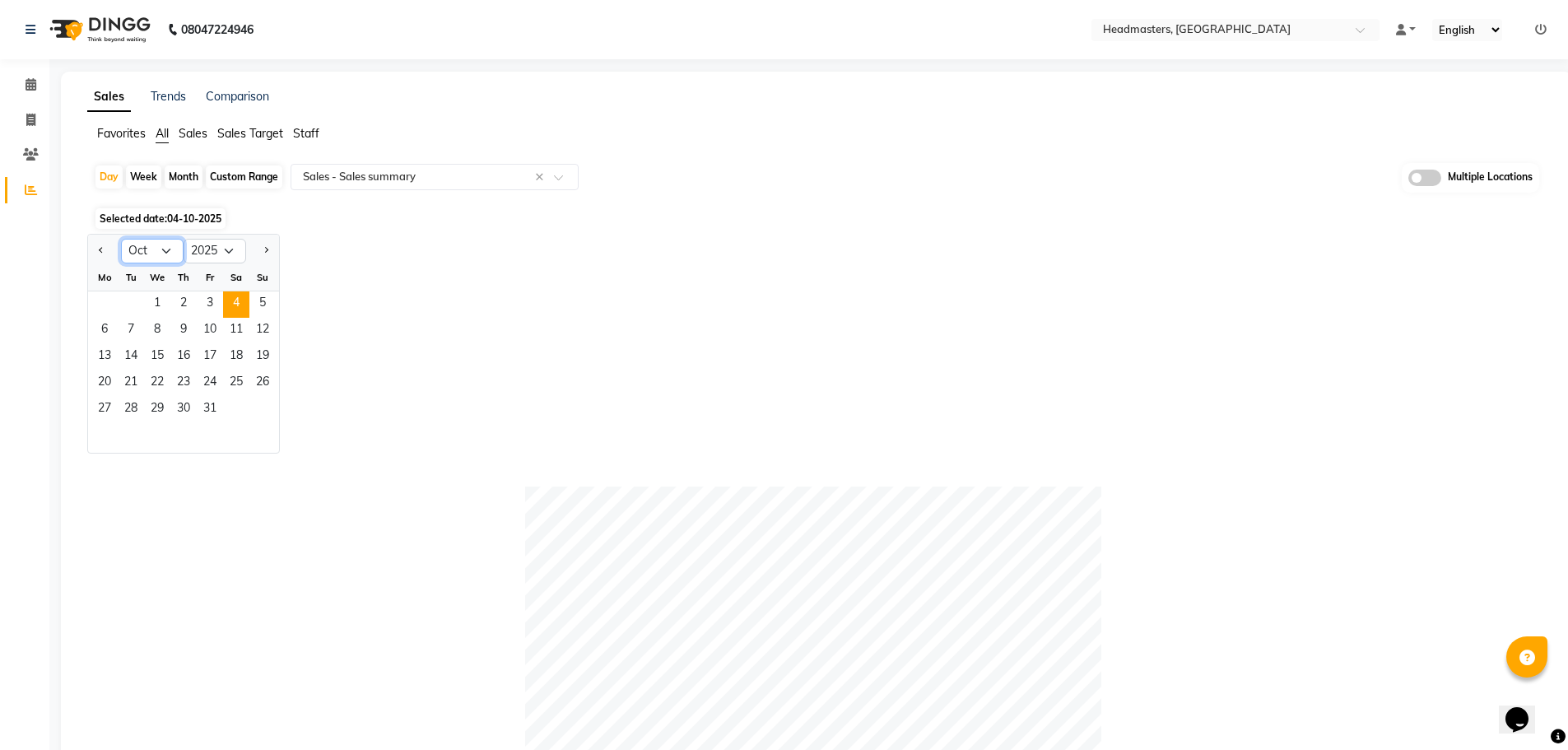
click at [174, 253] on select "Jan Feb Mar Apr May Jun Jul Aug Sep Oct Nov Dec" at bounding box center [151, 251] width 62 height 25
click at [479, 273] on div "Jan Feb Mar Apr May Jun Jul Aug Sep Oct Nov Dec 2015 2016 2017 2018 2019 2020 2…" at bounding box center [816, 343] width 1459 height 220
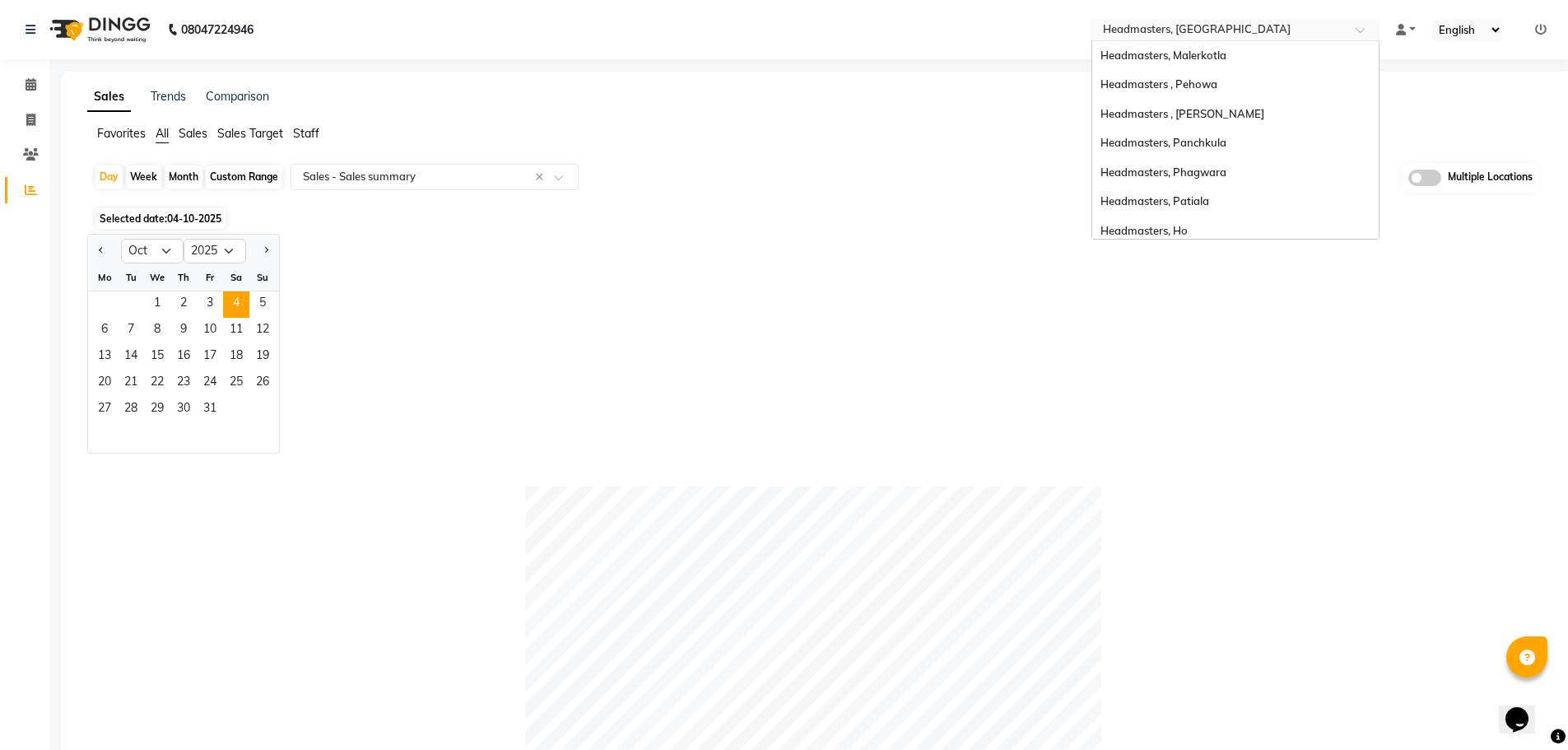
click at [1270, 23] on input "text" at bounding box center [1218, 32] width 238 height 17
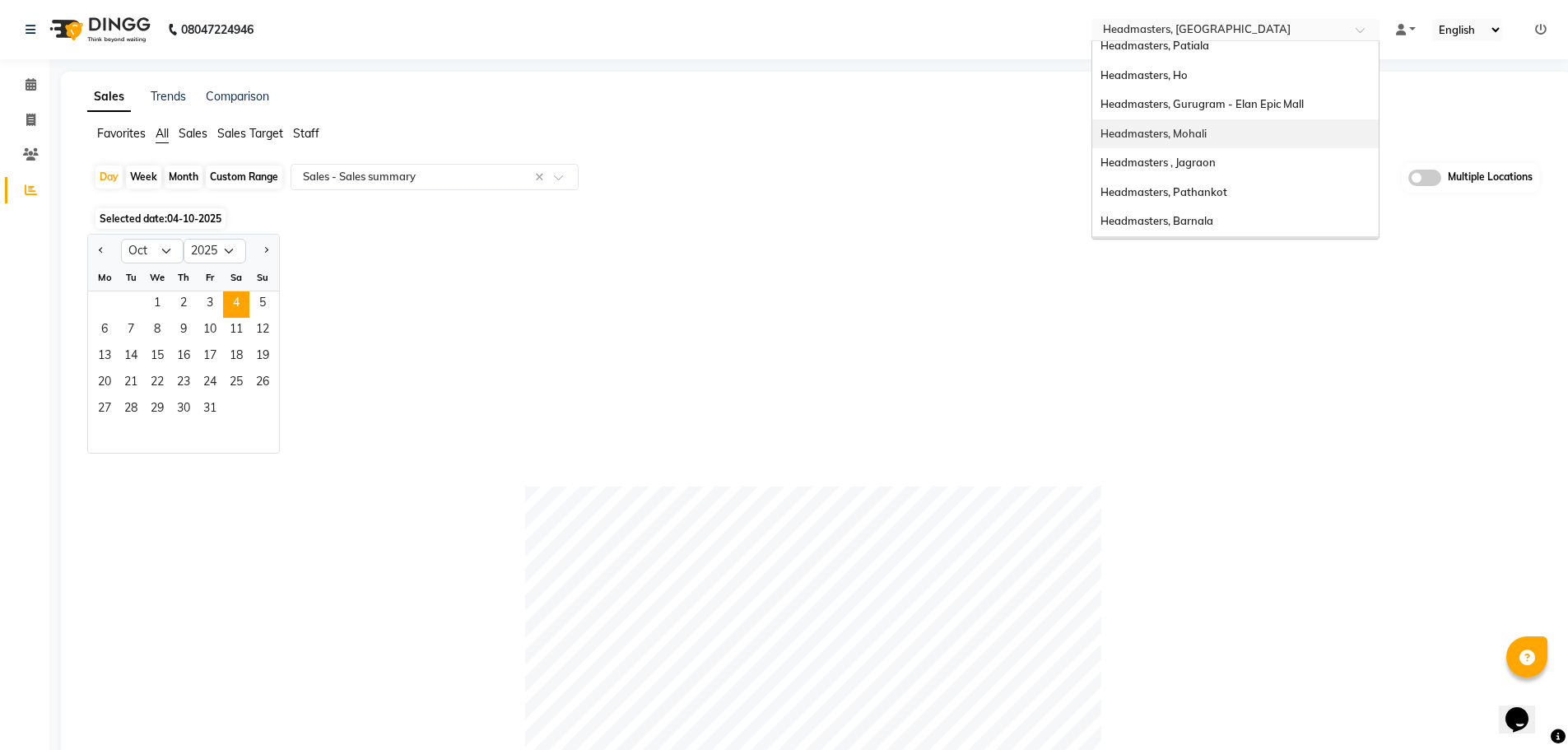
click at [1292, 129] on div "Headmasters, Mohali" at bounding box center [1235, 135] width 287 height 30
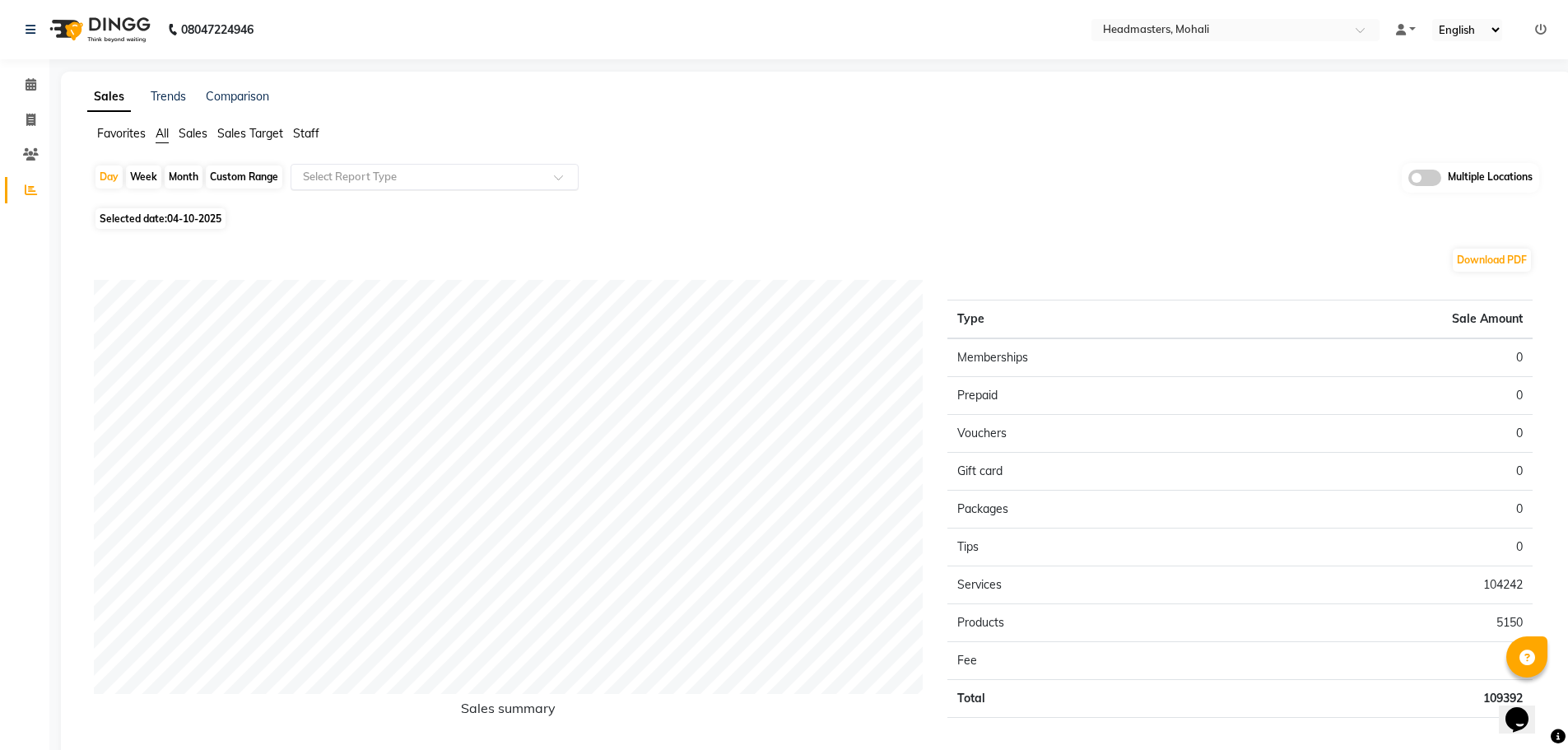
click at [319, 171] on input "text" at bounding box center [418, 177] width 237 height 17
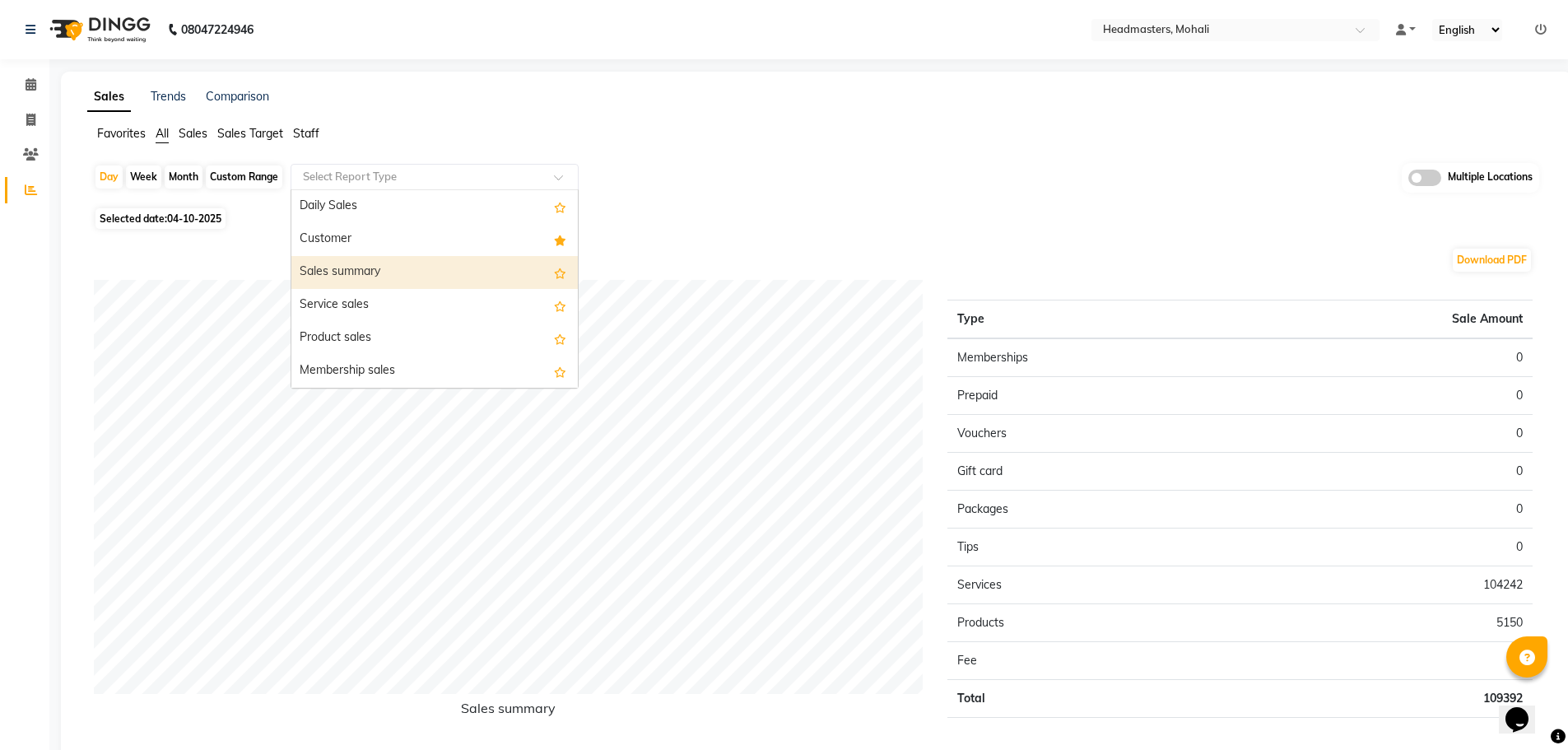
click at [340, 268] on div "Sales summary" at bounding box center [434, 272] width 287 height 32
select select "full_report"
select select "csv"
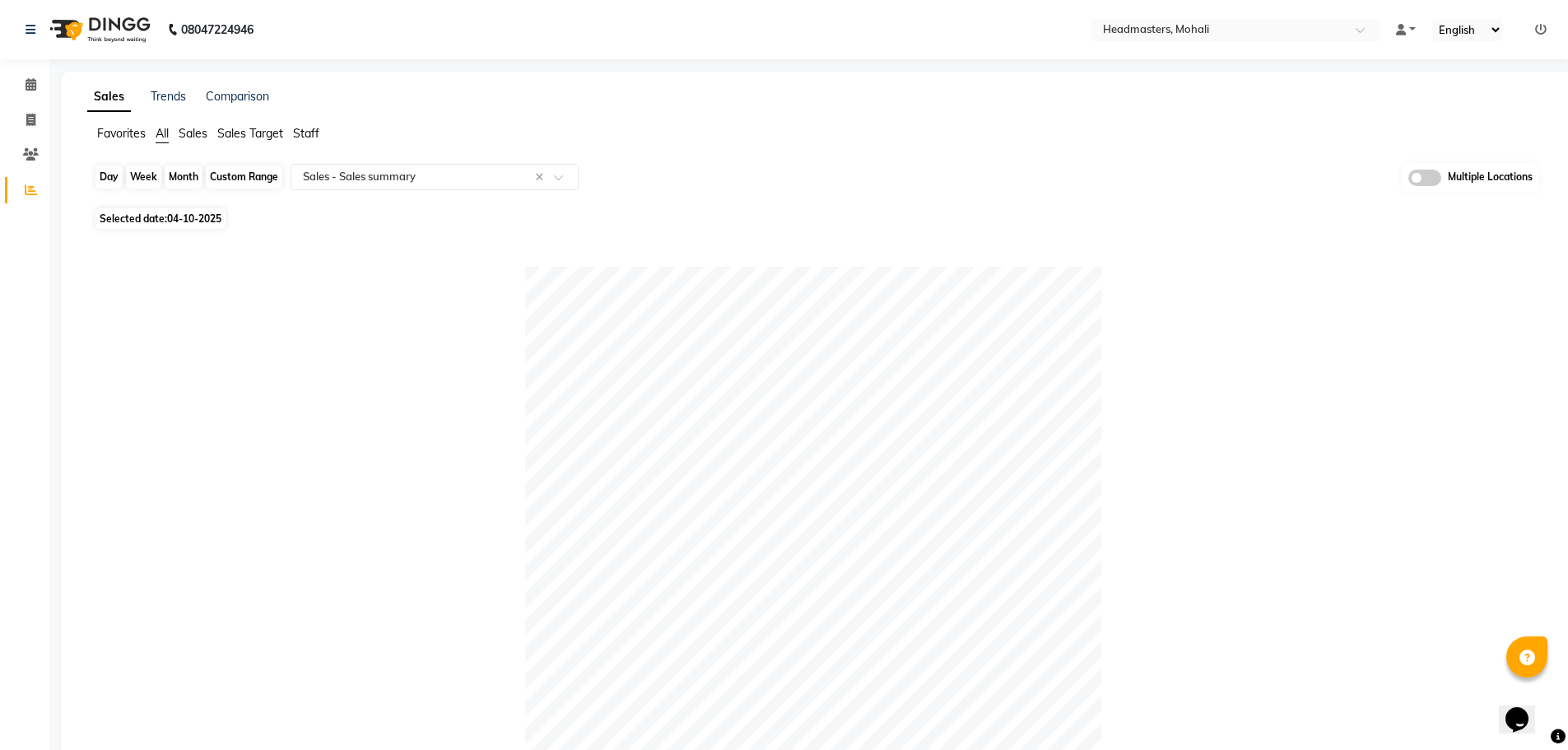
click at [103, 171] on div "Day" at bounding box center [109, 176] width 27 height 23
select select "10"
select select "2025"
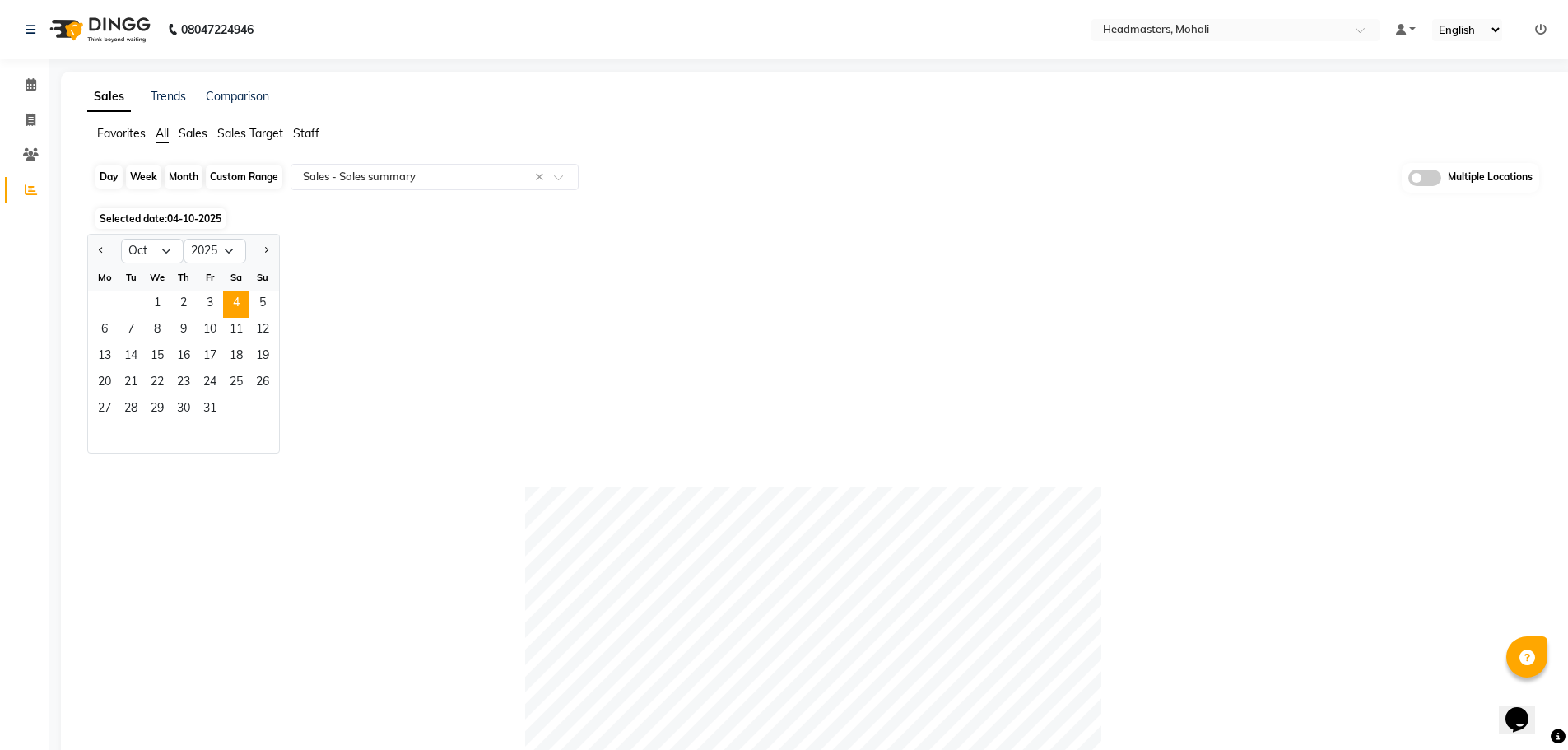
click at [105, 179] on div "Day" at bounding box center [109, 176] width 27 height 23
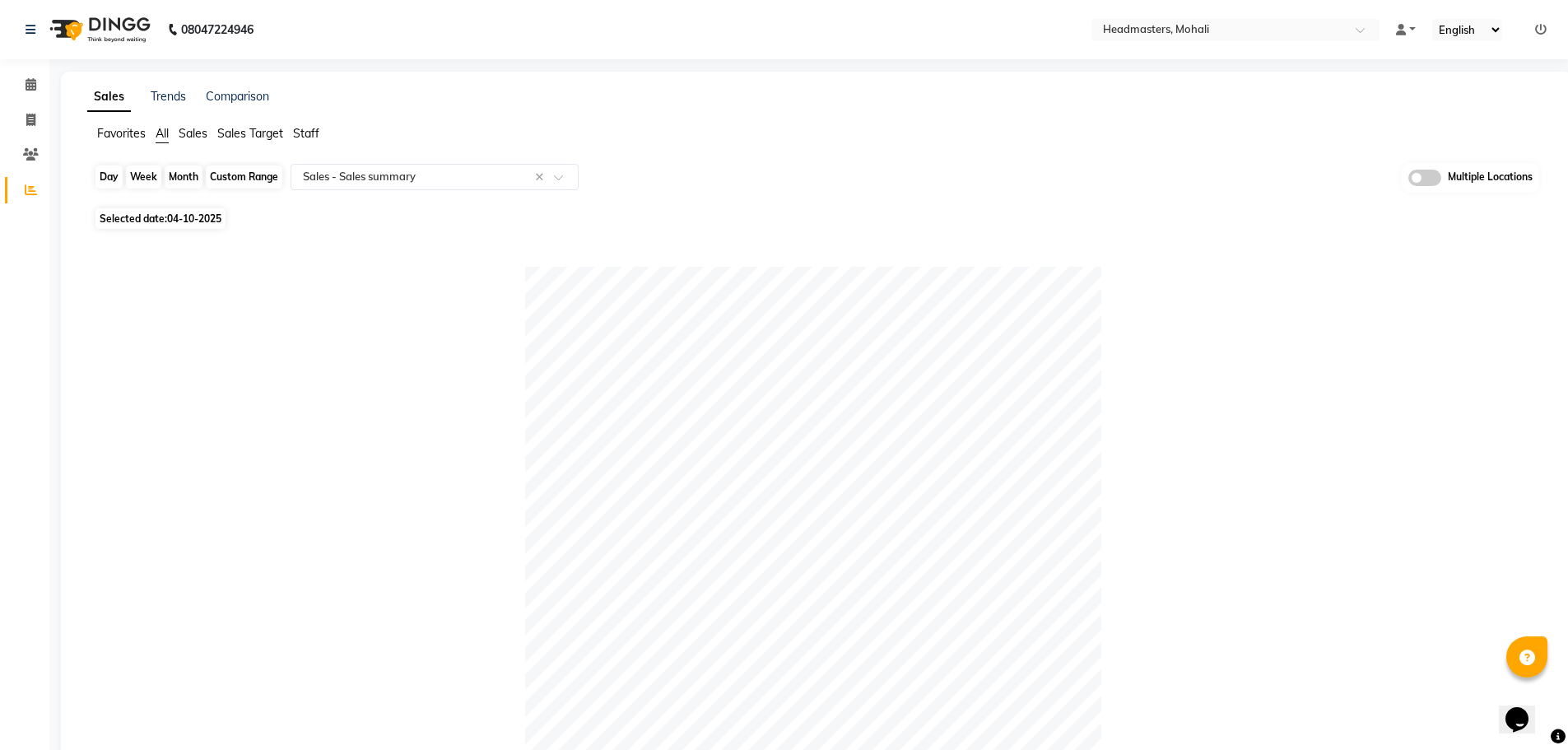
click at [113, 175] on div "Day" at bounding box center [109, 176] width 27 height 23
select select "10"
select select "2025"
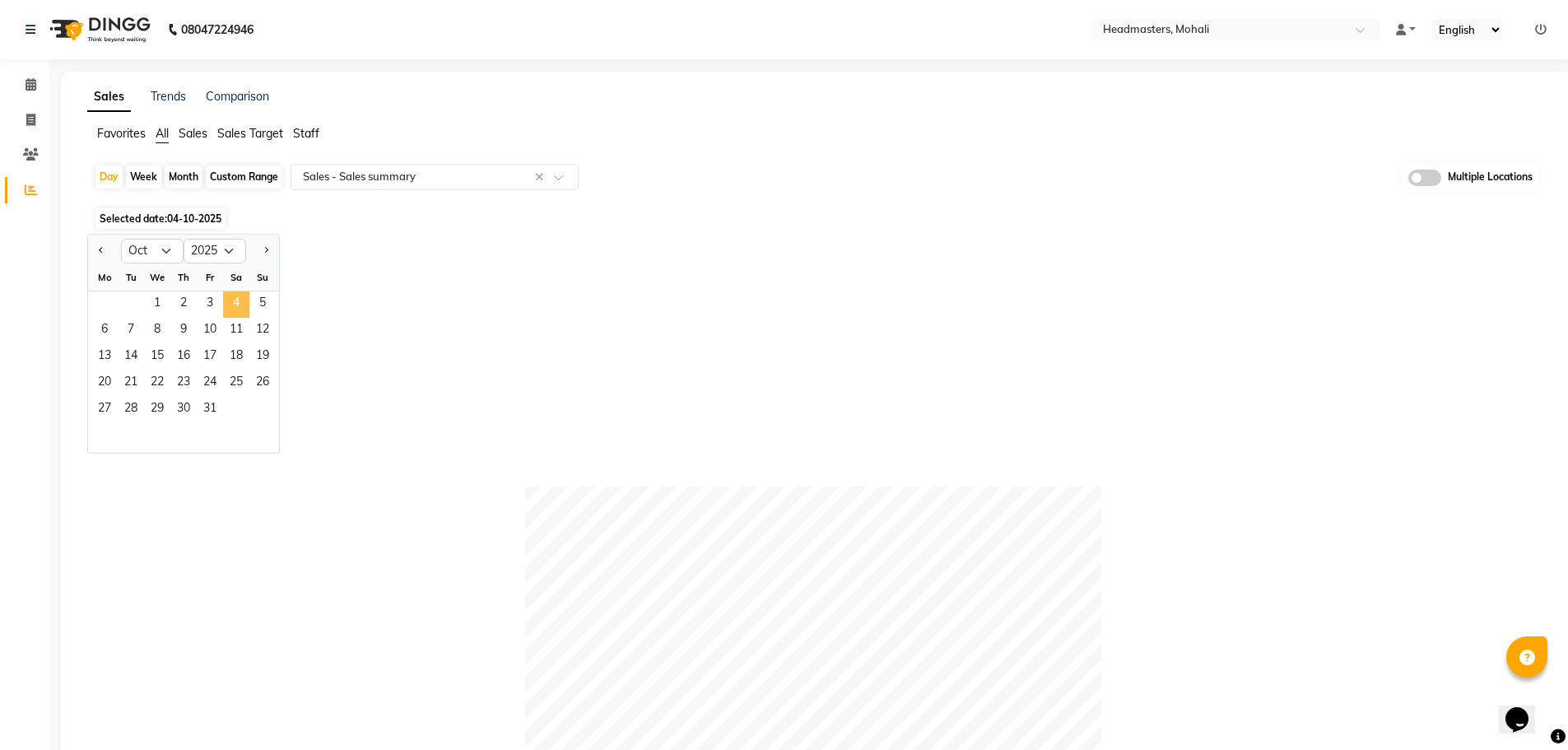
click at [244, 296] on span "4" at bounding box center [236, 304] width 26 height 26
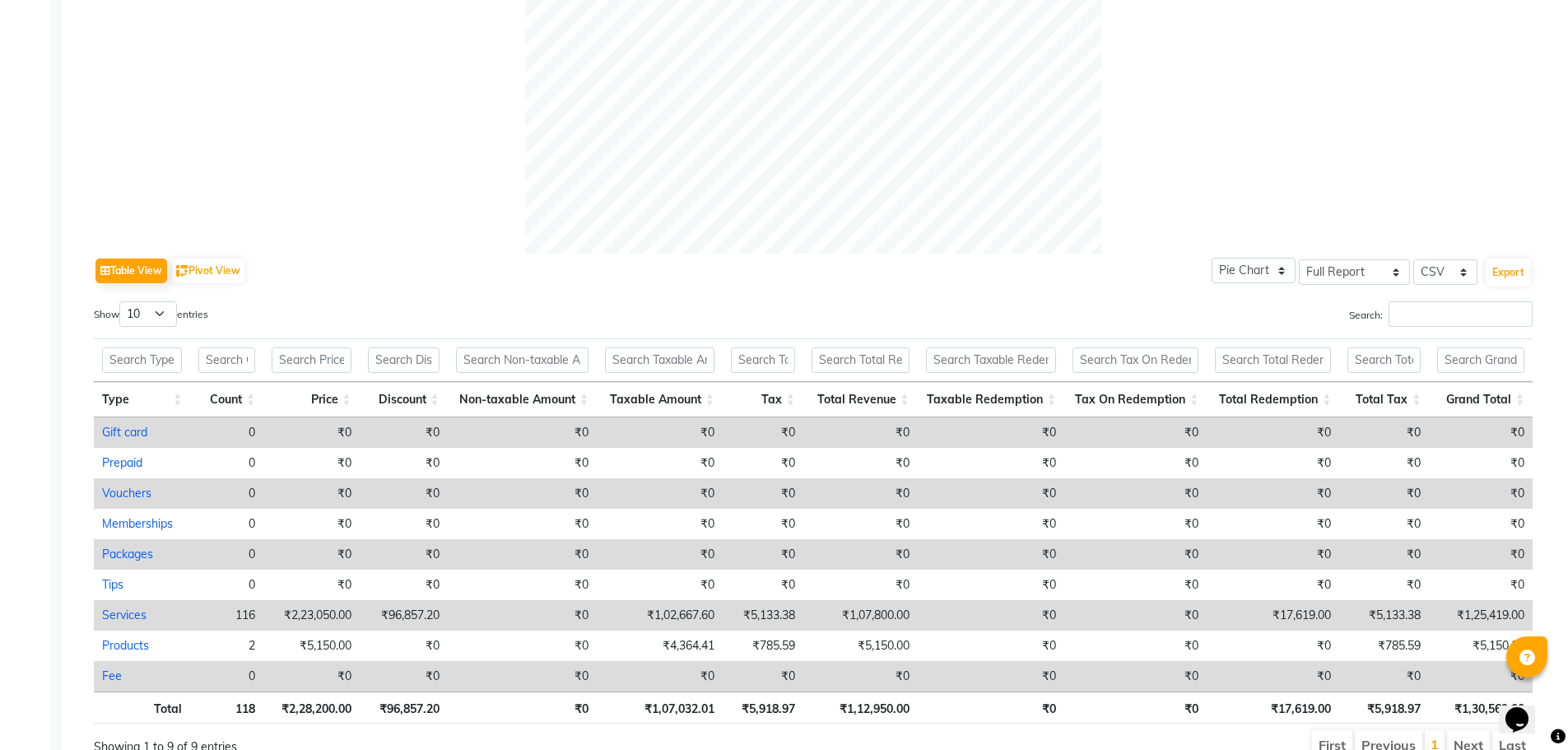
scroll to position [667, 0]
